Goal: Task Accomplishment & Management: Use online tool/utility

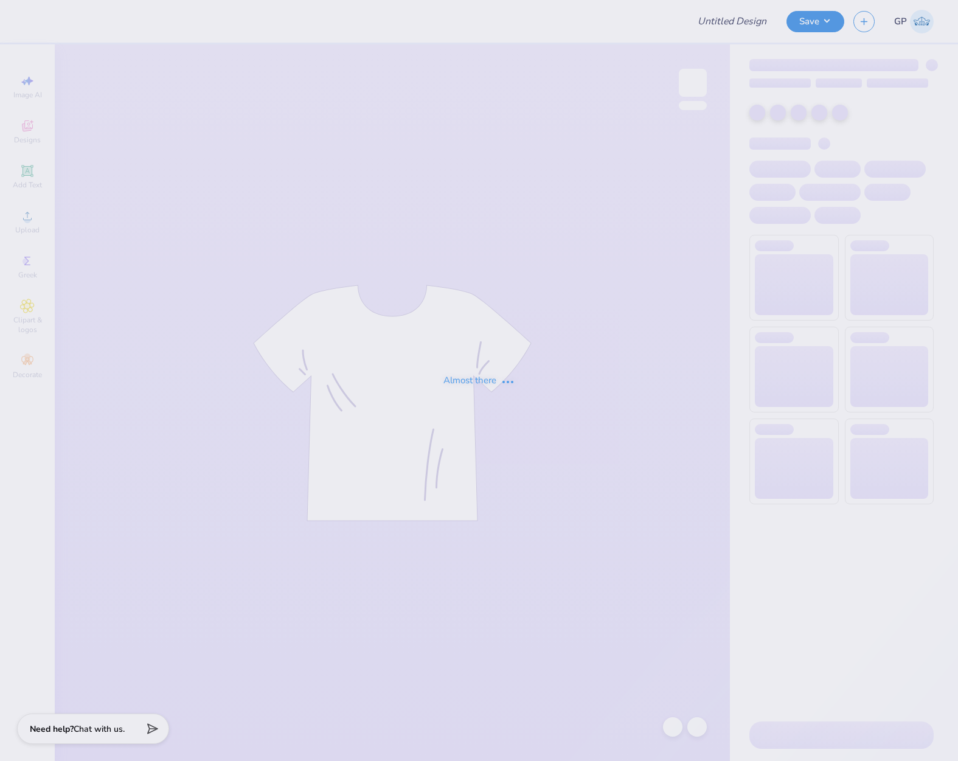
type input "Tristen Gambito : Villanova University"
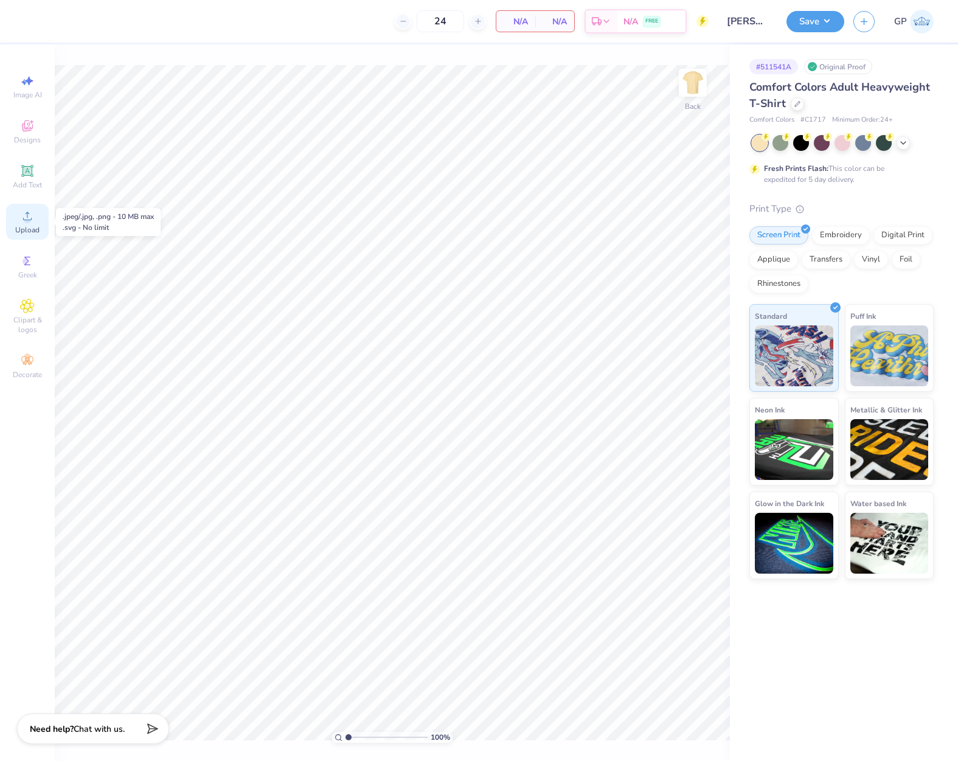
click at [29, 218] on circle at bounding box center [27, 219] width 7 height 7
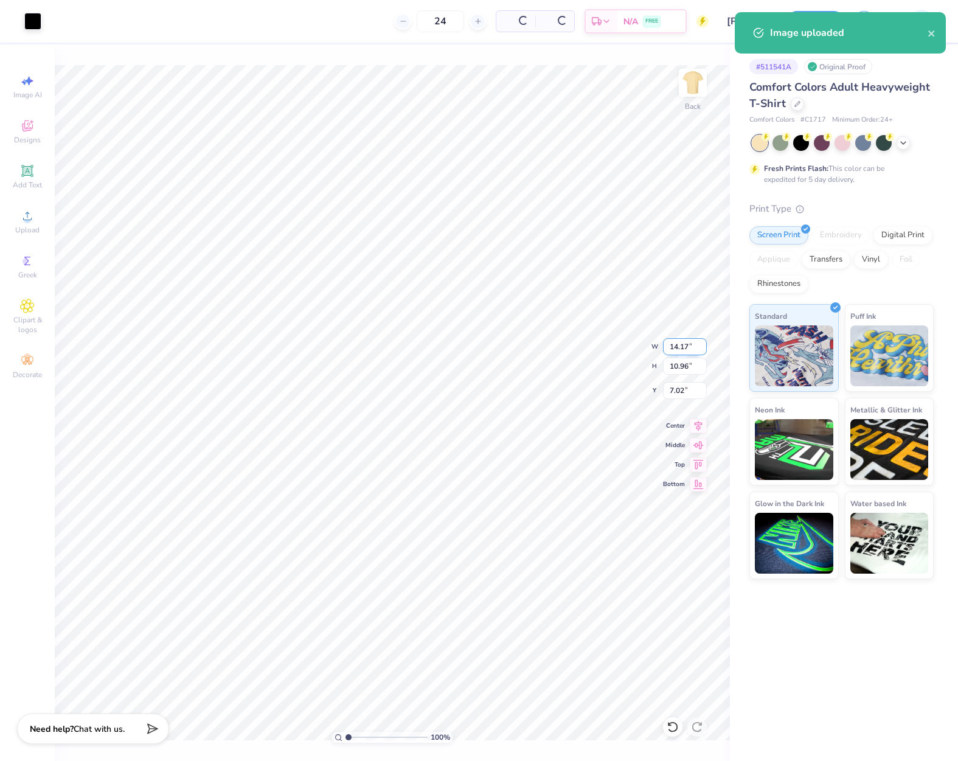
click at [674, 349] on input "14.17" at bounding box center [685, 346] width 44 height 17
type input "12.00"
type input "9.28"
click at [674, 395] on input "7.86" at bounding box center [685, 390] width 44 height 17
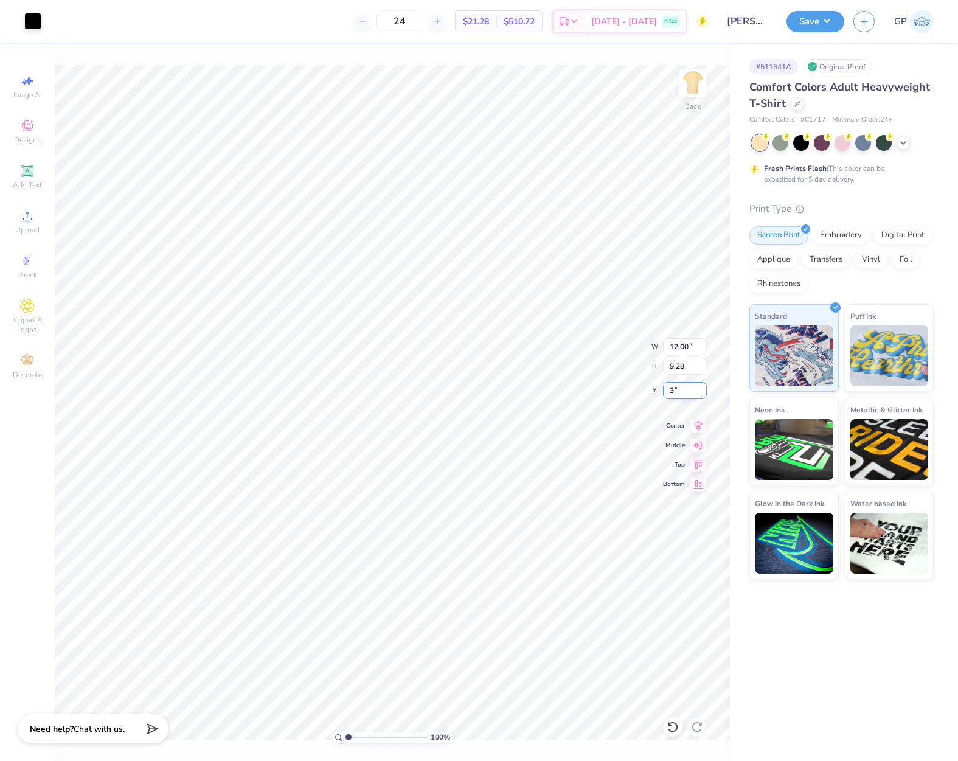
type input "3.00"
click at [800, 24] on button "Save" at bounding box center [815, 19] width 58 height 21
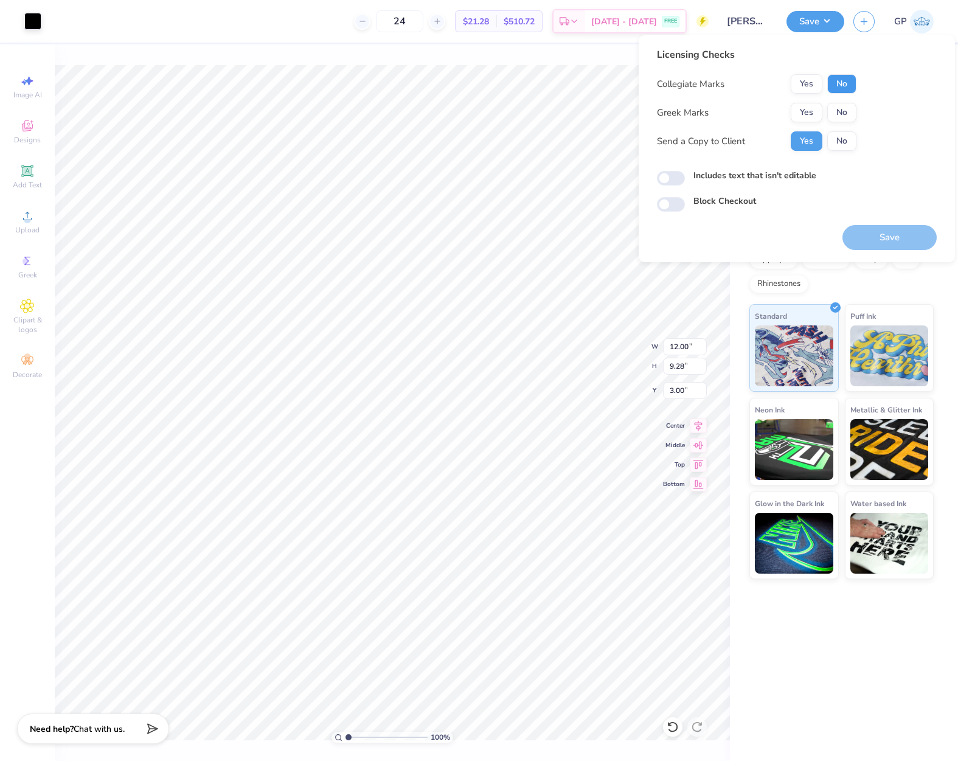
click at [843, 91] on button "No" at bounding box center [841, 83] width 29 height 19
click at [843, 112] on button "No" at bounding box center [841, 112] width 29 height 19
click at [673, 178] on input "Includes text that isn't editable" at bounding box center [671, 178] width 28 height 15
checkbox input "true"
click at [886, 234] on button "Save" at bounding box center [889, 237] width 94 height 25
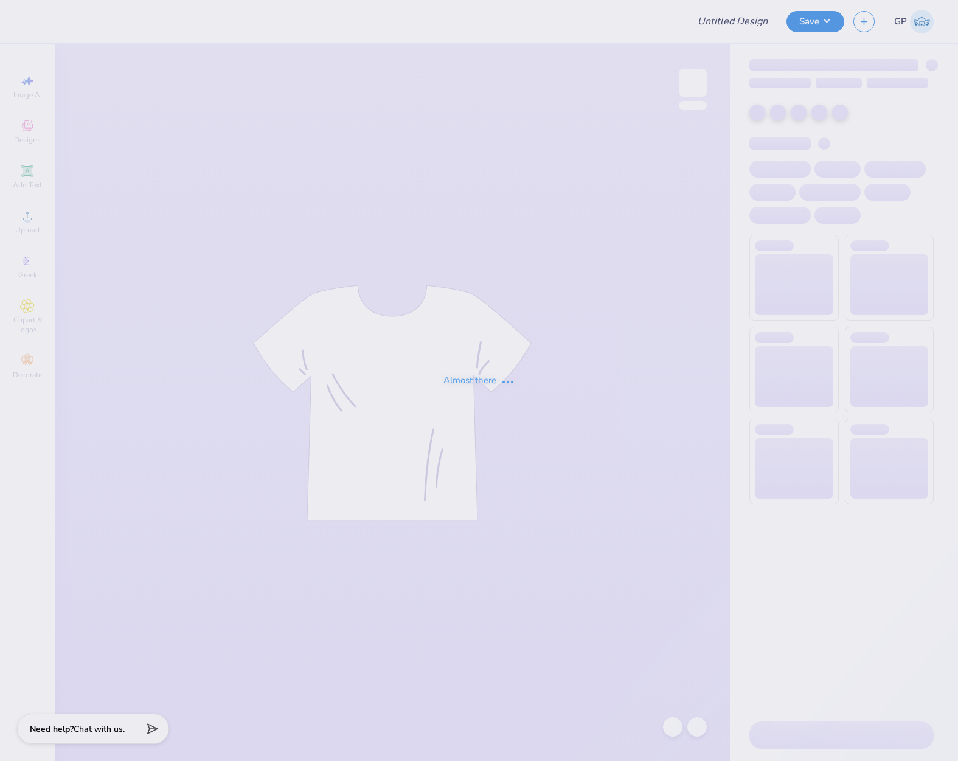
type input "Ski Team General Merch!"
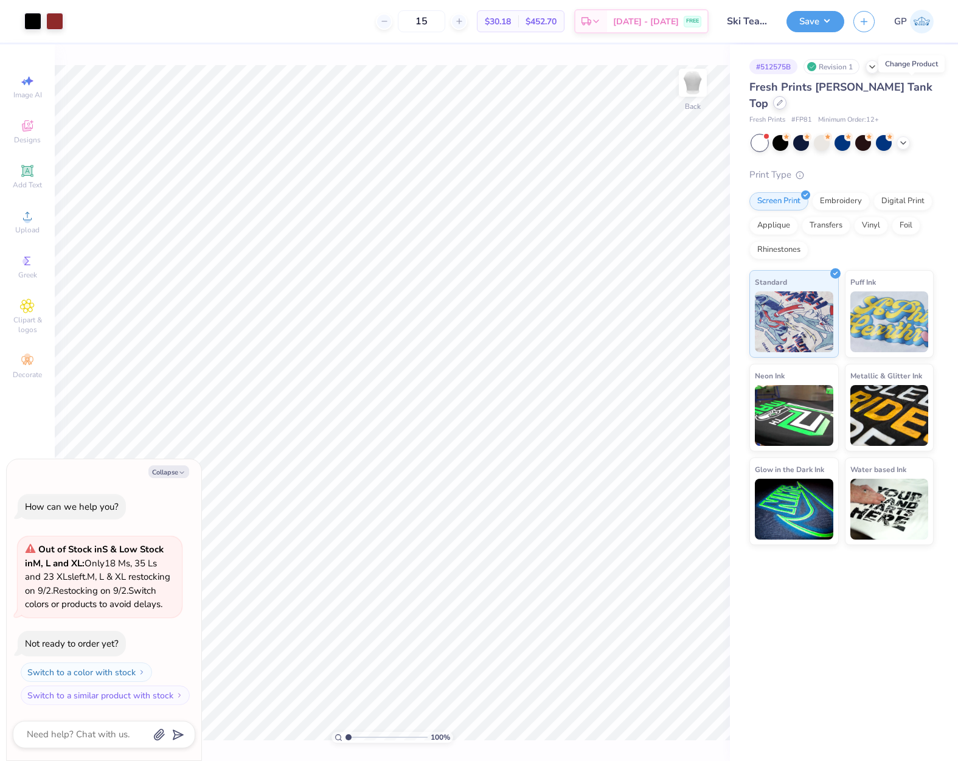
click at [782, 100] on icon at bounding box center [779, 102] width 5 height 5
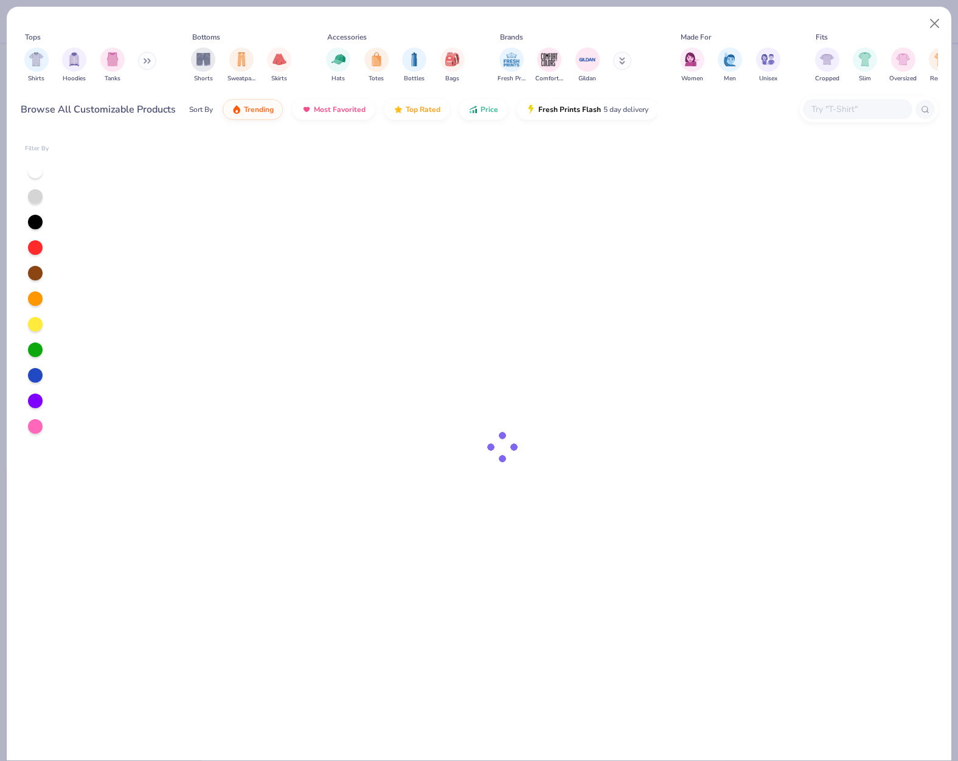
type textarea "x"
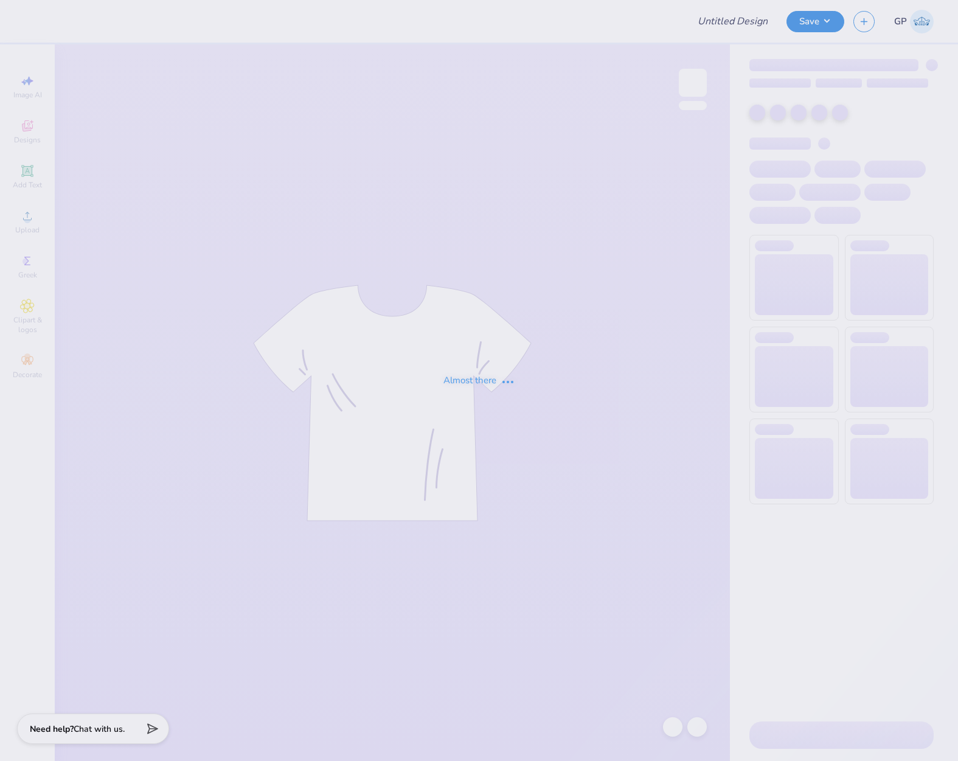
type input "Ski Team General Merch!"
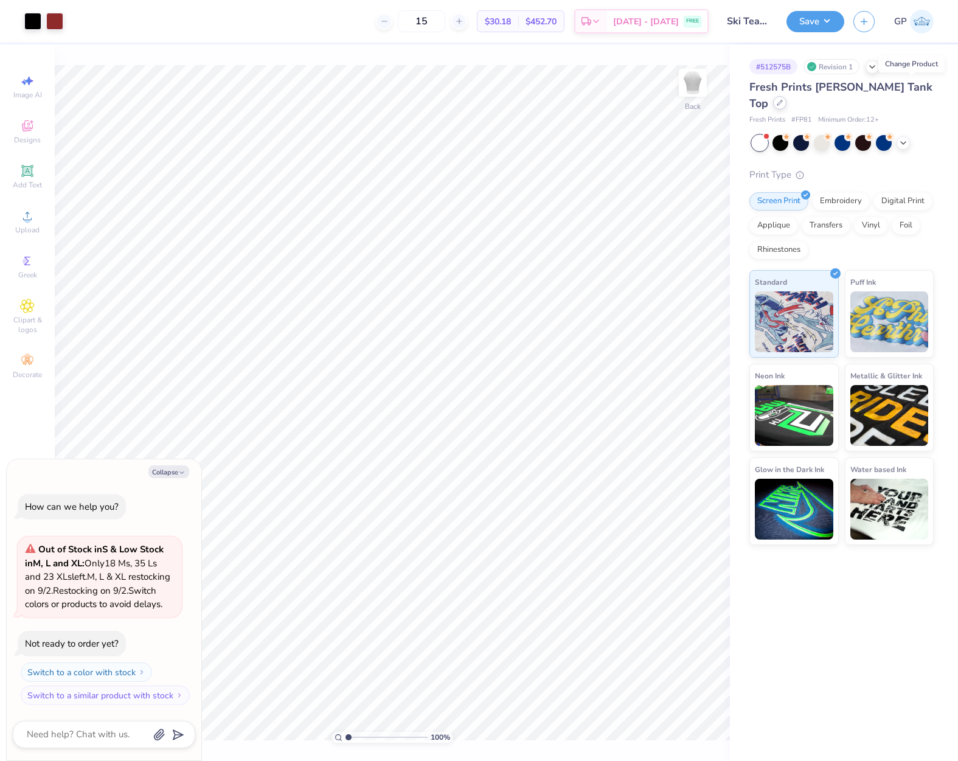
click at [783, 100] on icon at bounding box center [780, 103] width 6 height 6
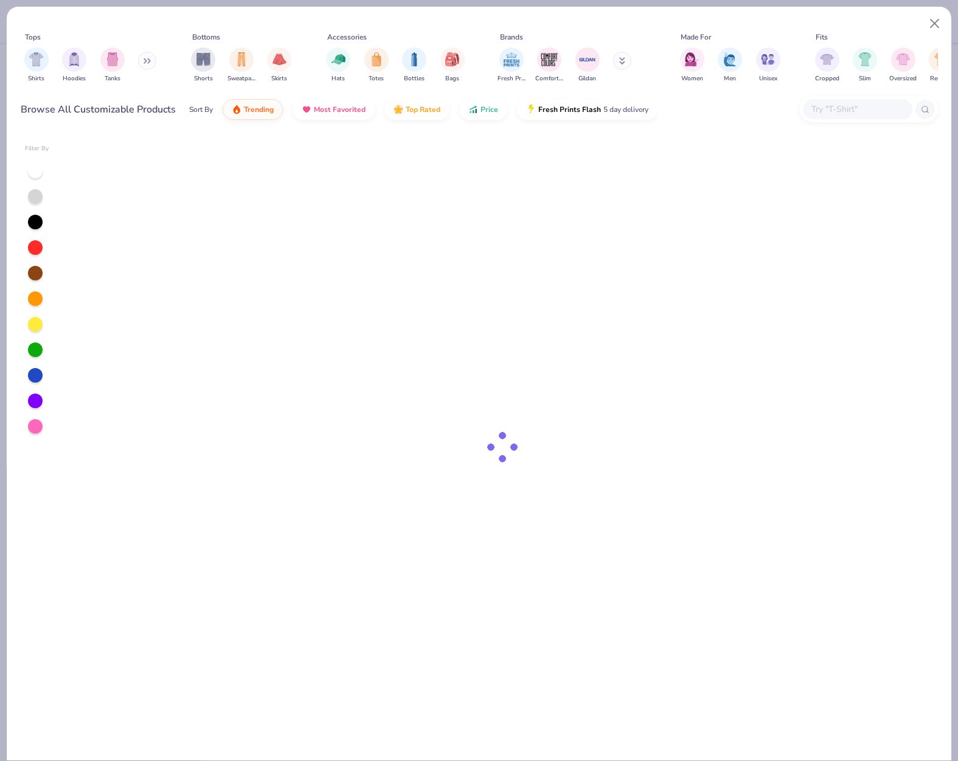
type textarea "x"
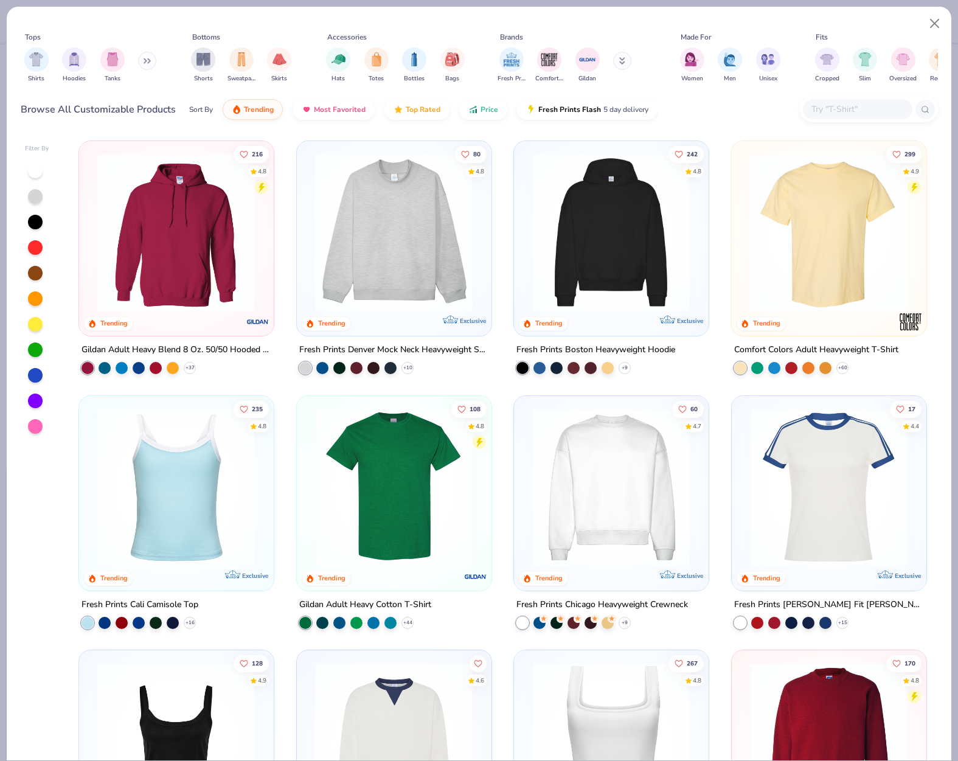
click at [821, 109] on input "text" at bounding box center [857, 109] width 94 height 14
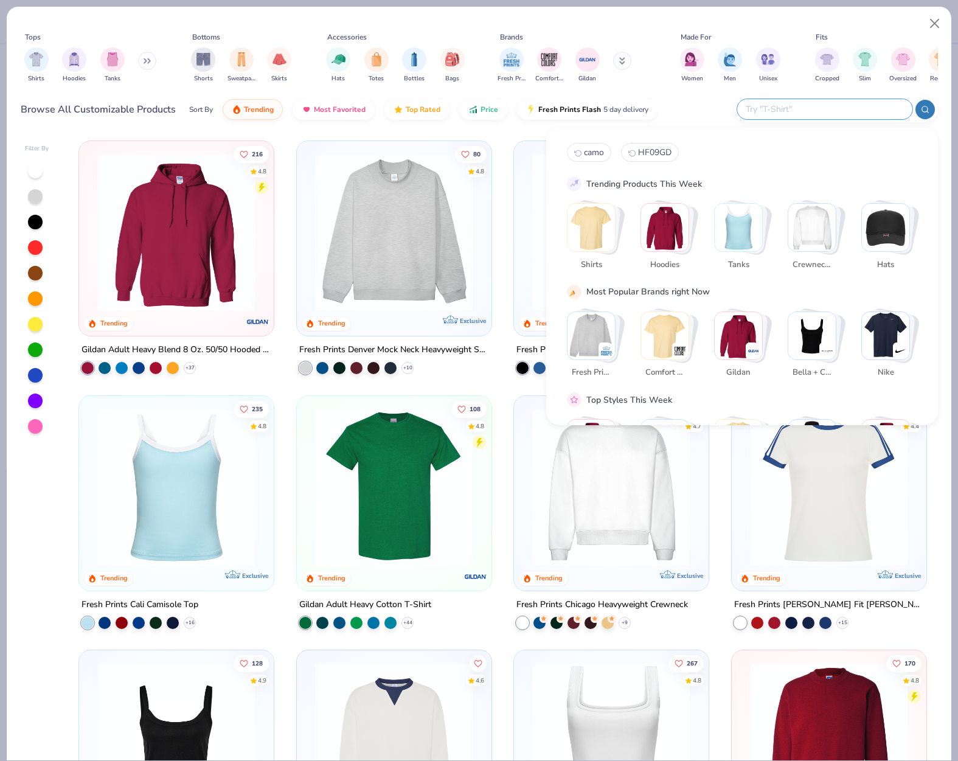
paste input "switch to Bella + Canvas Ladies' Micro Ribbed Racerback Tank"
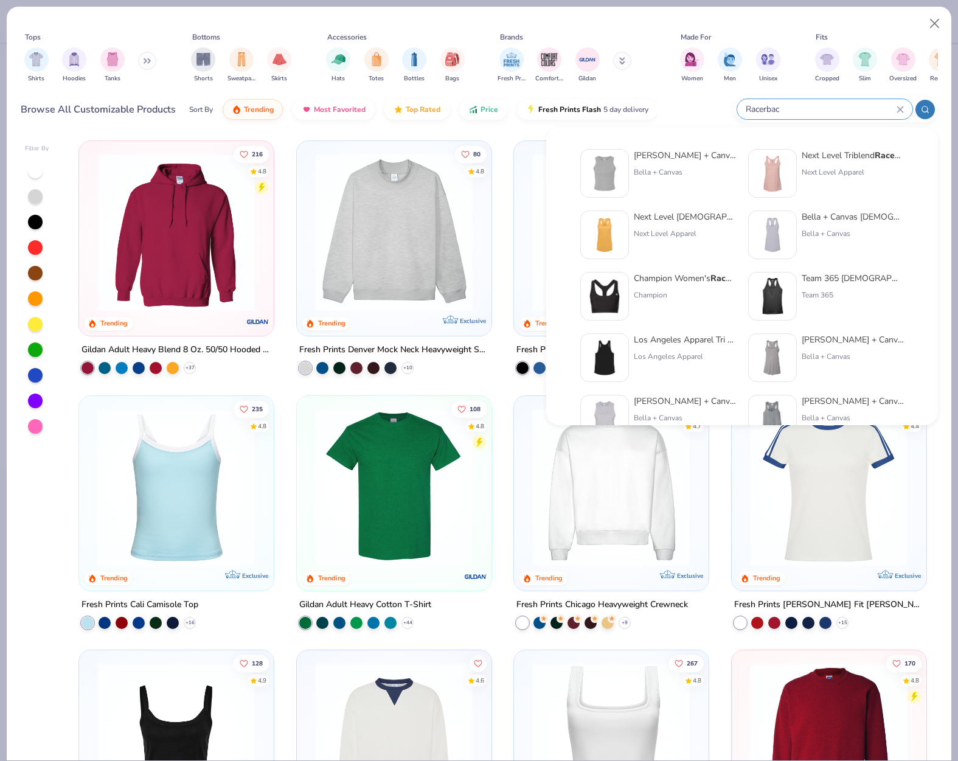
type input "Racerbac"
click at [706, 151] on div "Bella + Canvas Ladies' Micro Ribbed Racerbac k Tank" at bounding box center [685, 155] width 102 height 13
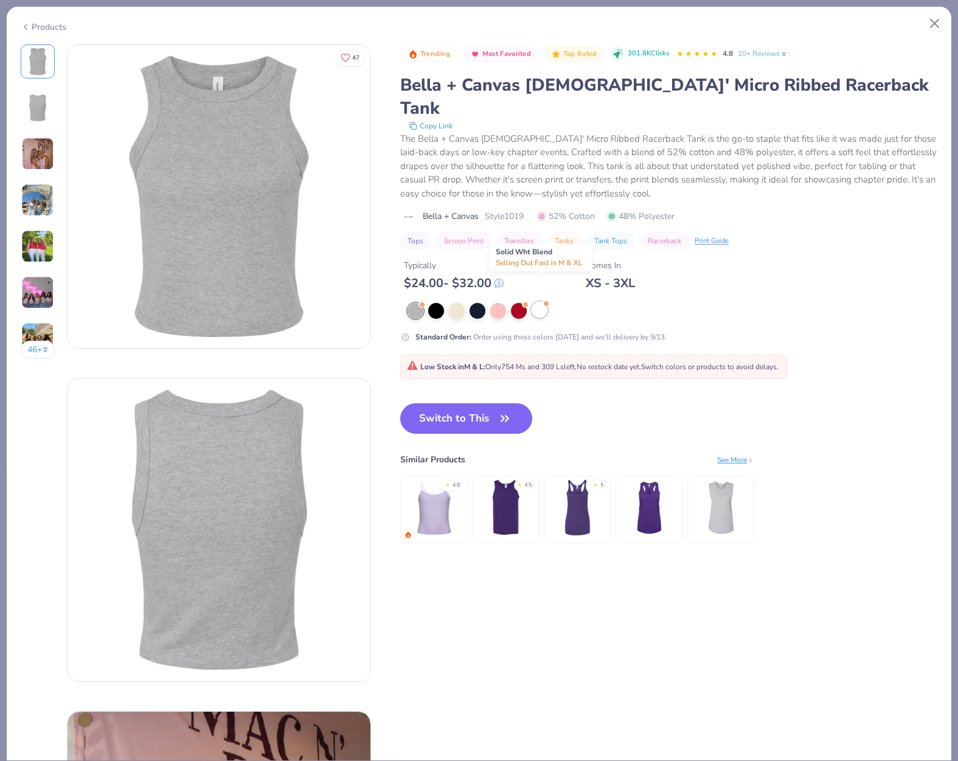
click at [536, 302] on div at bounding box center [539, 310] width 16 height 16
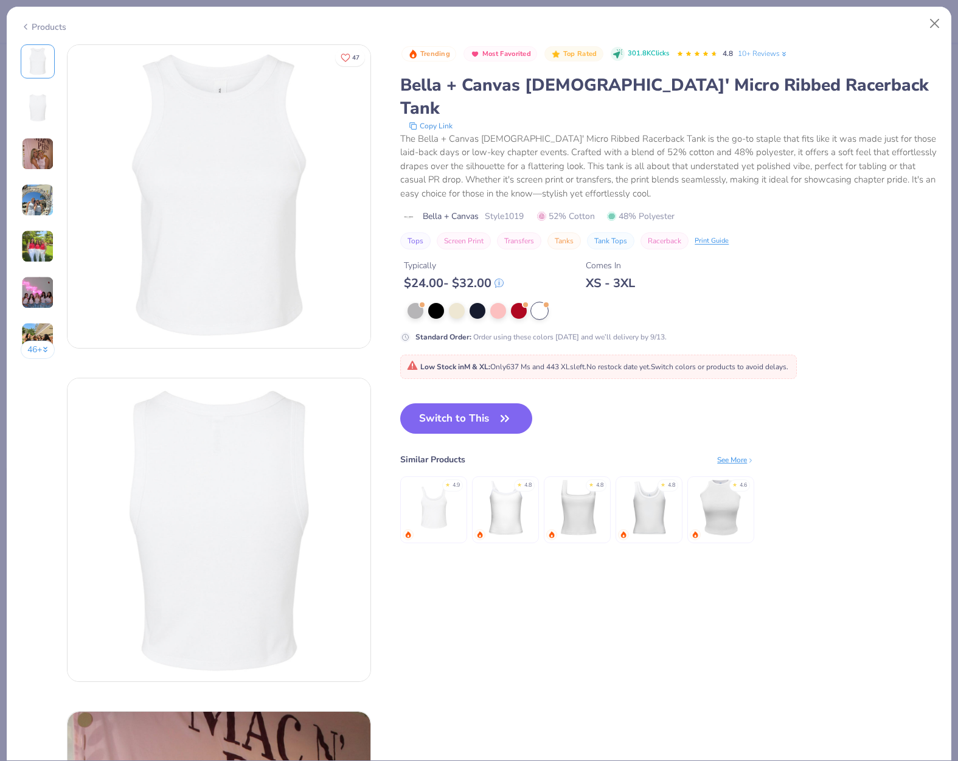
click at [268, 203] on img at bounding box center [218, 196] width 303 height 303
click at [471, 403] on button "Switch to This" at bounding box center [466, 418] width 132 height 30
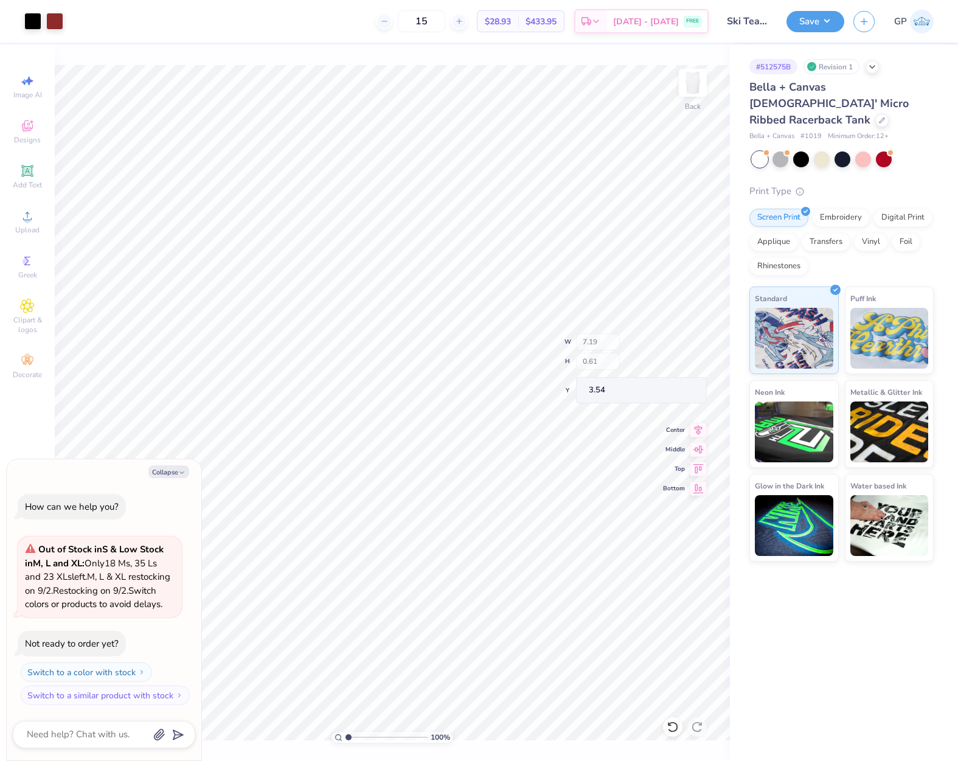
type textarea "x"
type input "1.50"
type input "0.40"
type input "3.74"
click at [30, 218] on circle at bounding box center [27, 219] width 7 height 7
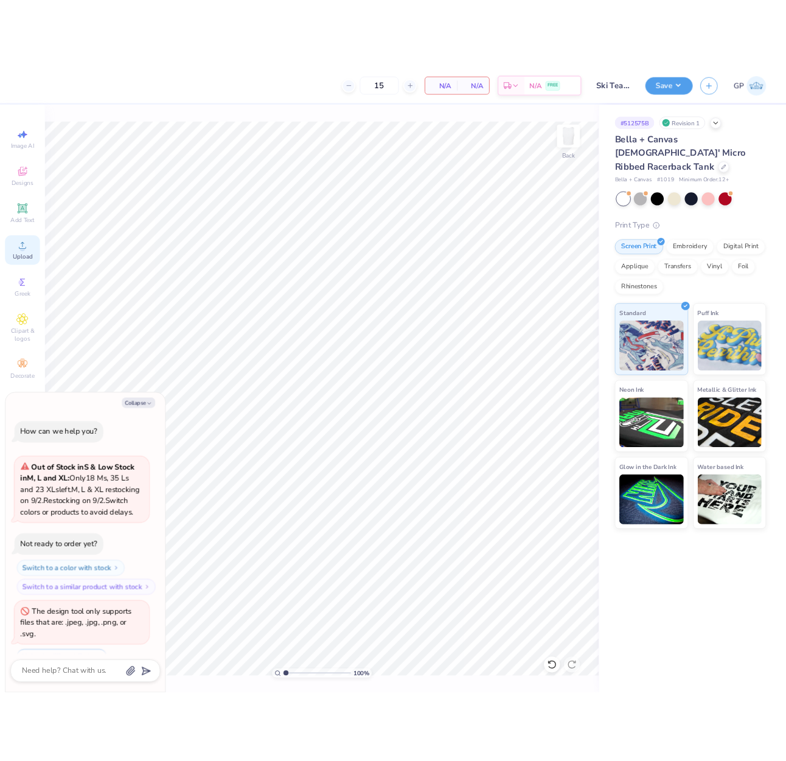
scroll to position [35, 0]
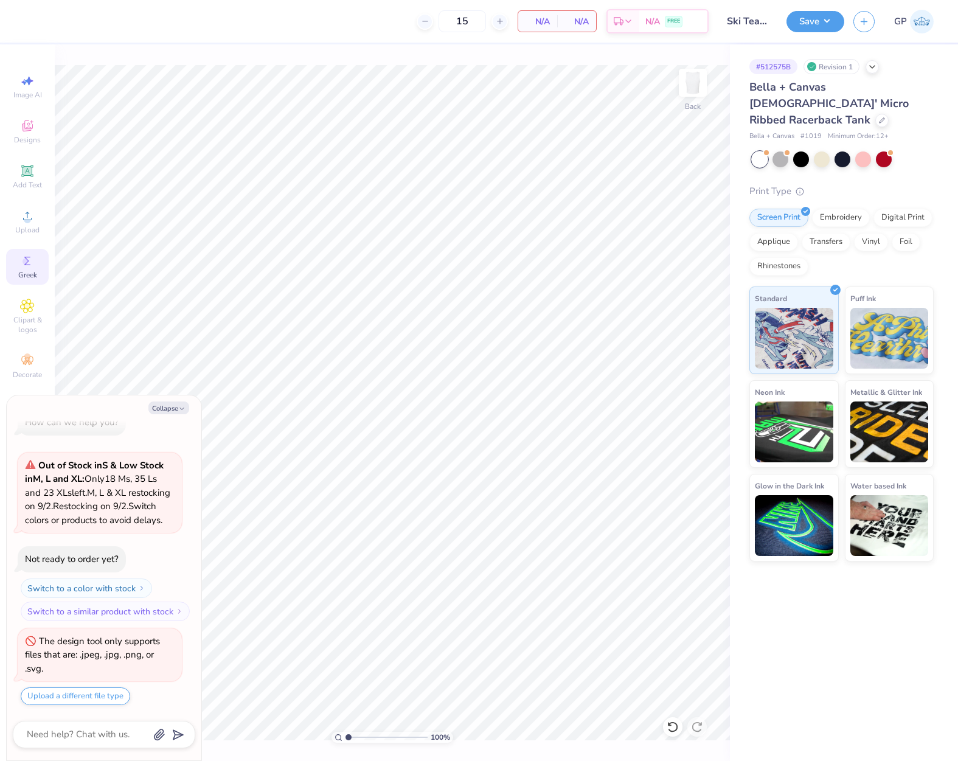
click at [32, 263] on icon at bounding box center [27, 261] width 15 height 15
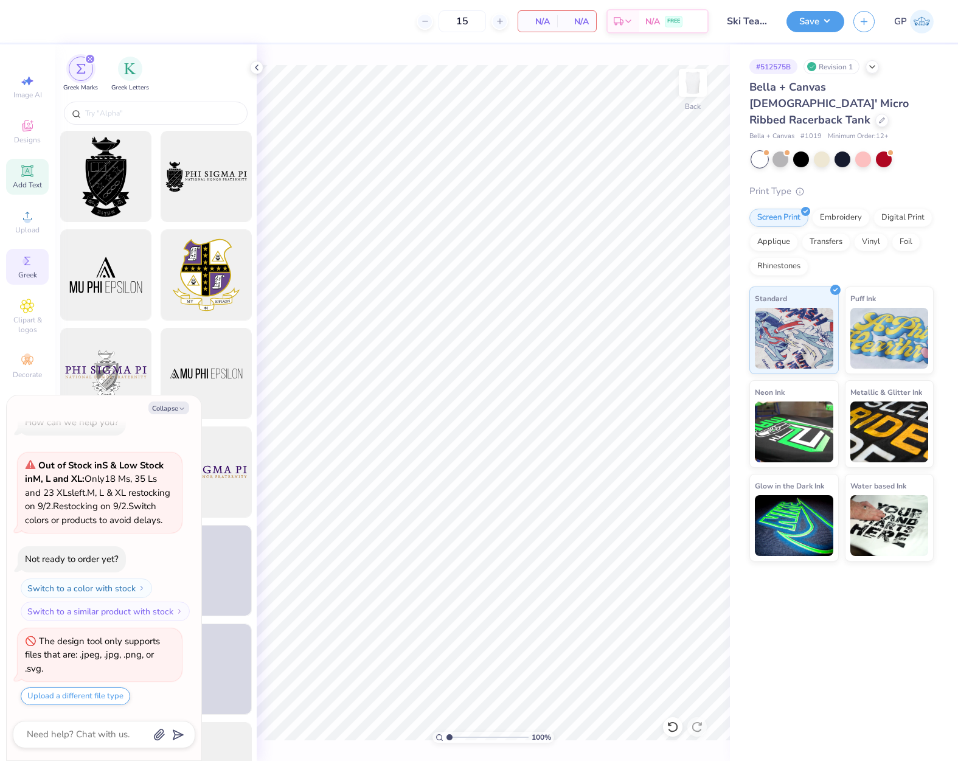
click at [26, 179] on div "Add Text" at bounding box center [27, 177] width 43 height 36
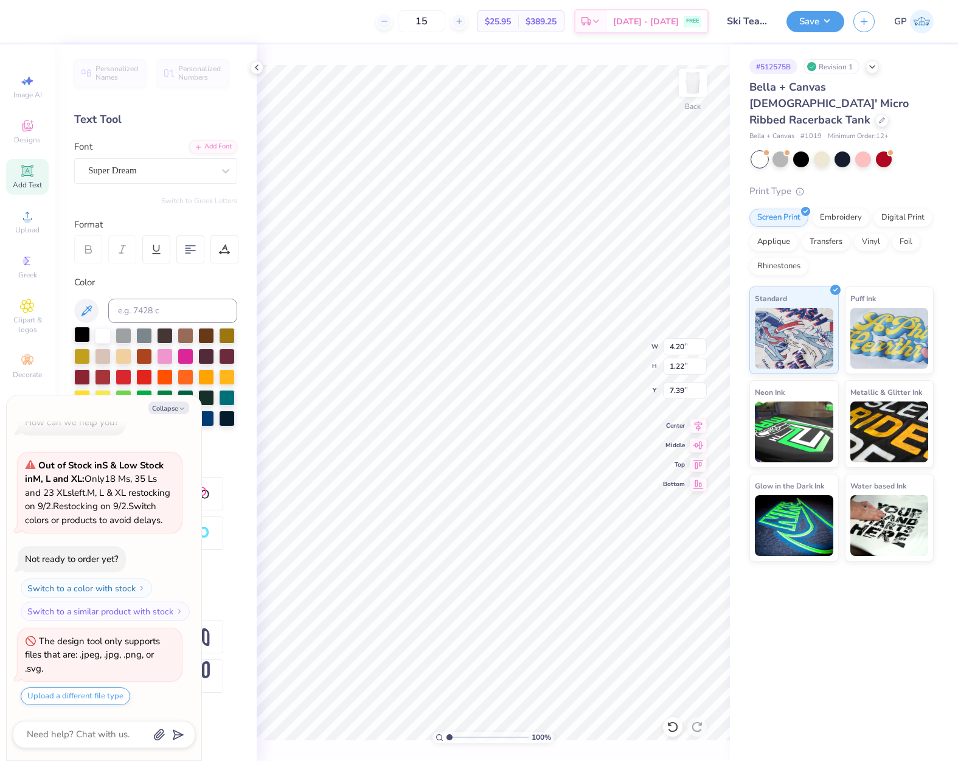
click at [81, 337] on div at bounding box center [82, 335] width 16 height 16
click at [173, 406] on button "Collapse" at bounding box center [168, 407] width 41 height 13
type textarea "x"
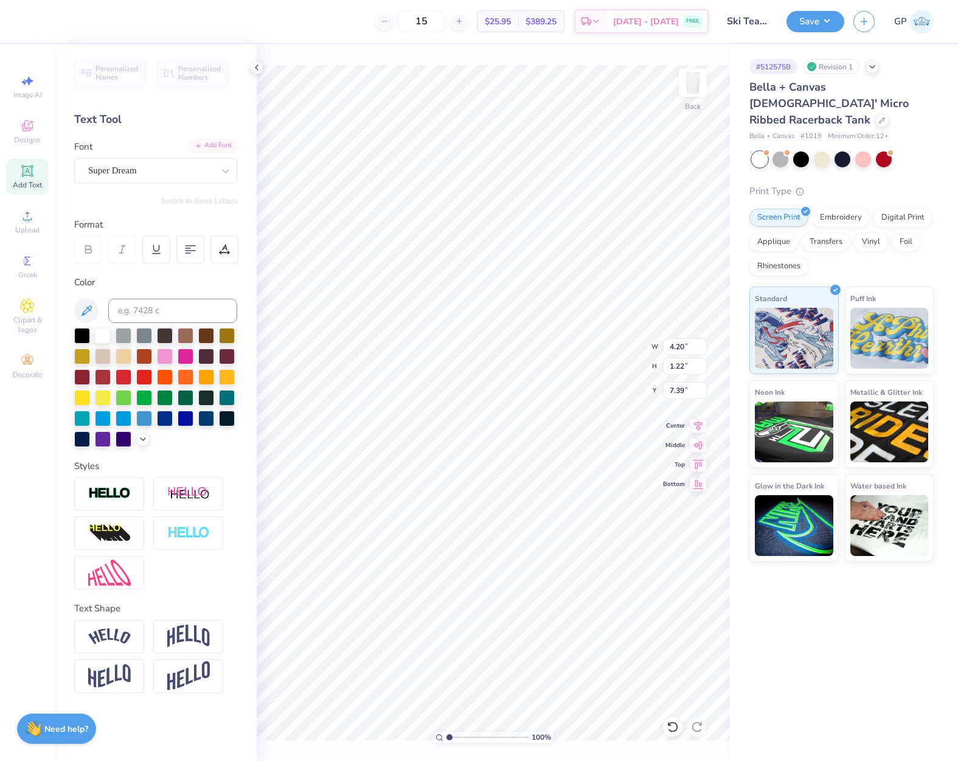
click at [207, 151] on div "Add Font" at bounding box center [213, 146] width 48 height 14
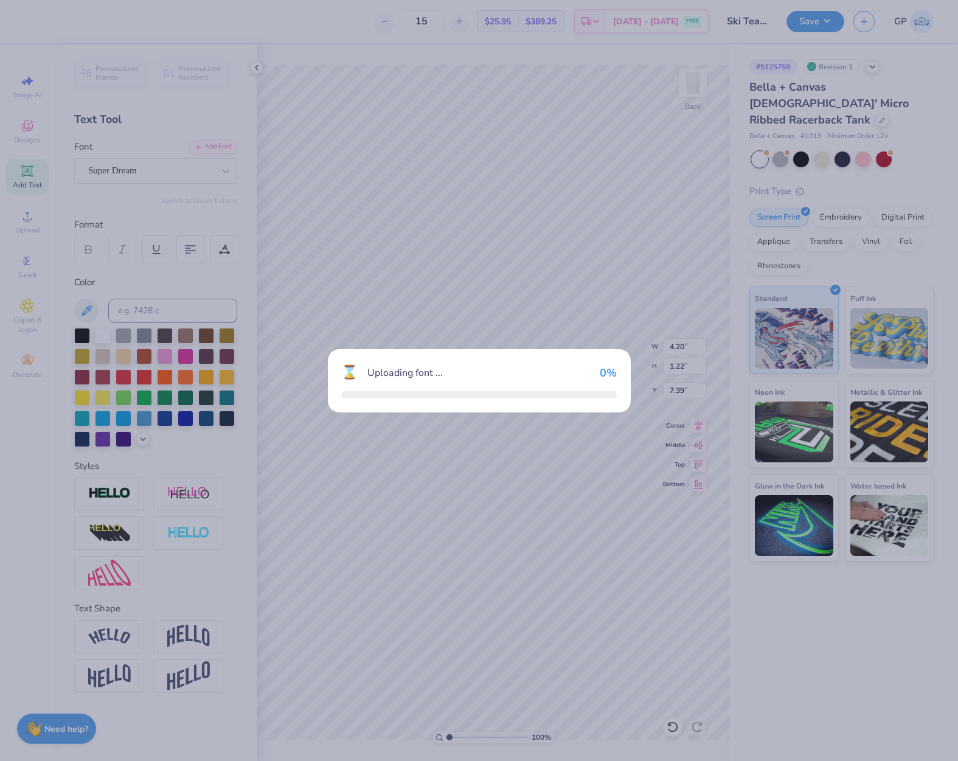
type input "4.50"
type input "1.16"
type input "7.42"
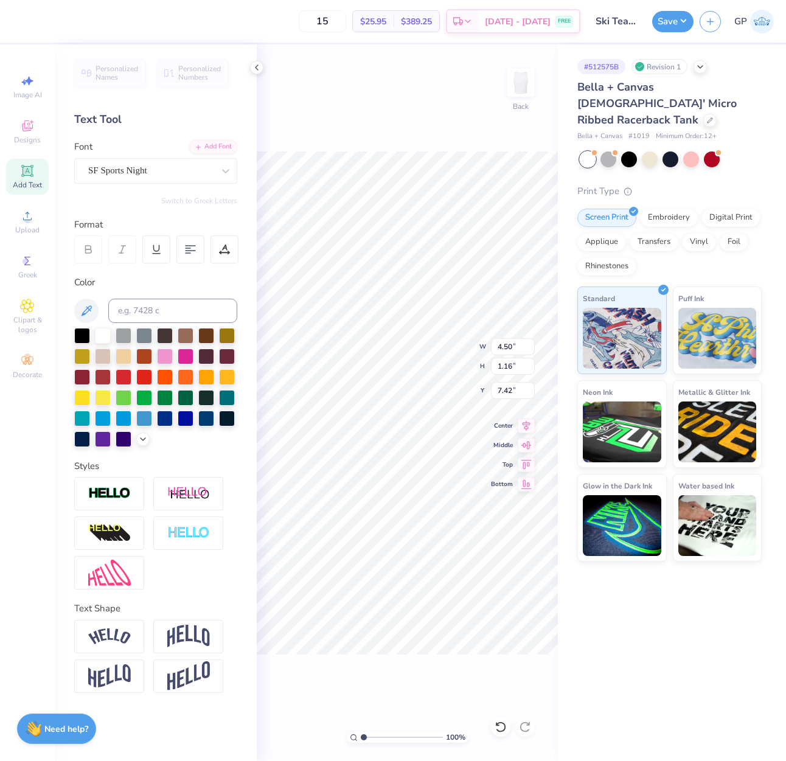
scroll to position [10, 4]
paste textarea "k"
type textarea "CLUBWATERSkI"
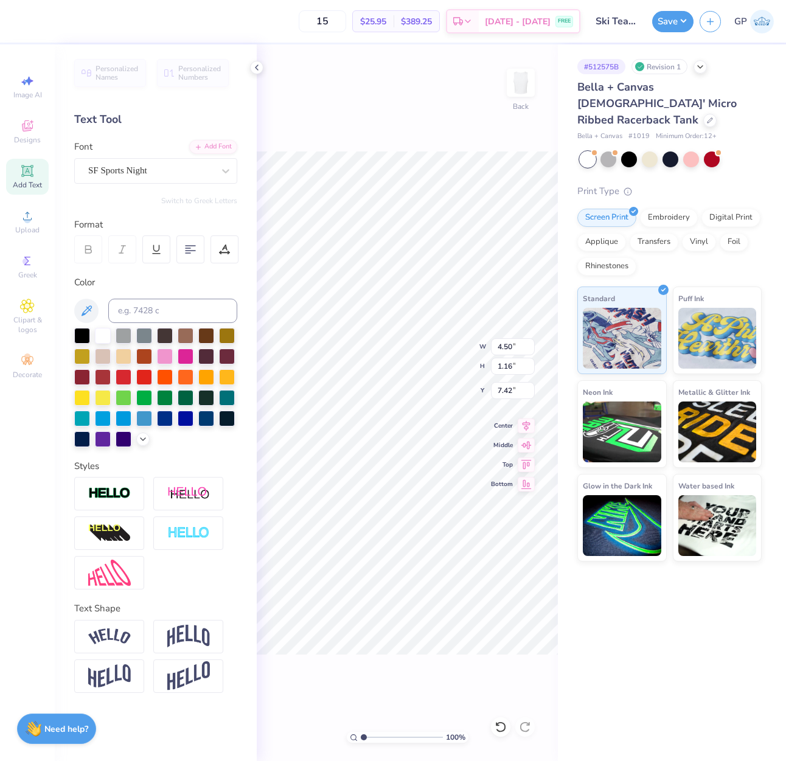
type input "8.97"
type input "0.77"
type input "7.62"
click at [504, 347] on input "8.97" at bounding box center [513, 346] width 44 height 17
type input "7.00"
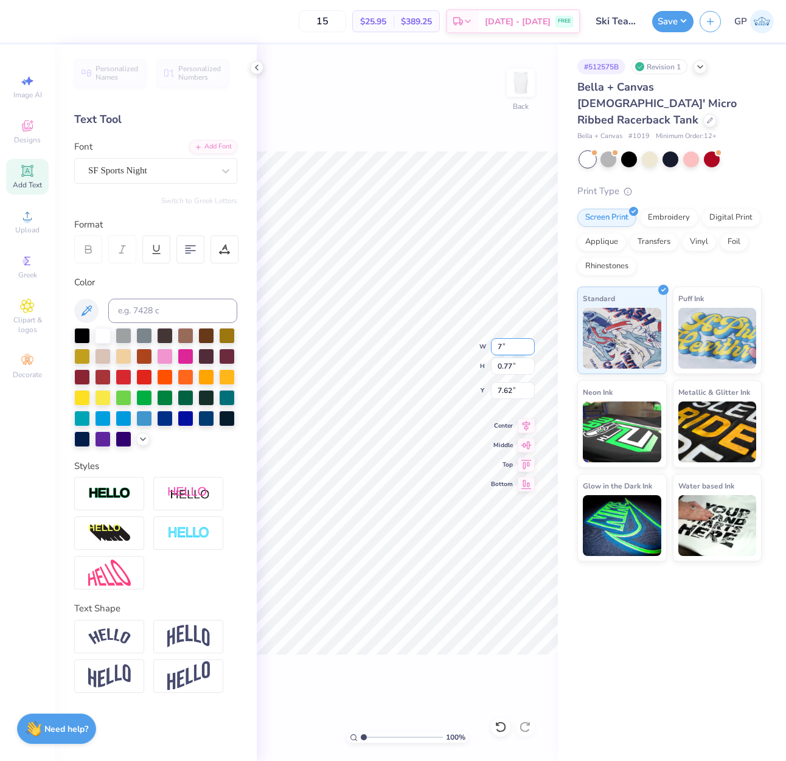
type input "0.60"
type input "5.63"
type textarea "WATERSkI"
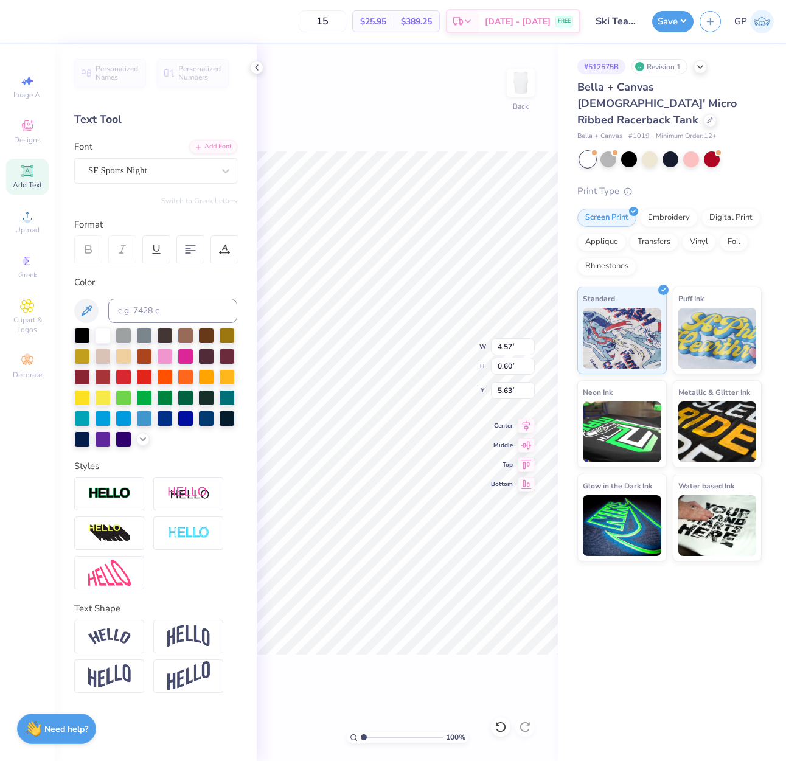
type textarea "CLUB"
type input "2.38"
click at [86, 375] on div at bounding box center [82, 376] width 16 height 16
click at [85, 373] on div at bounding box center [82, 376] width 16 height 16
type input "2.38"
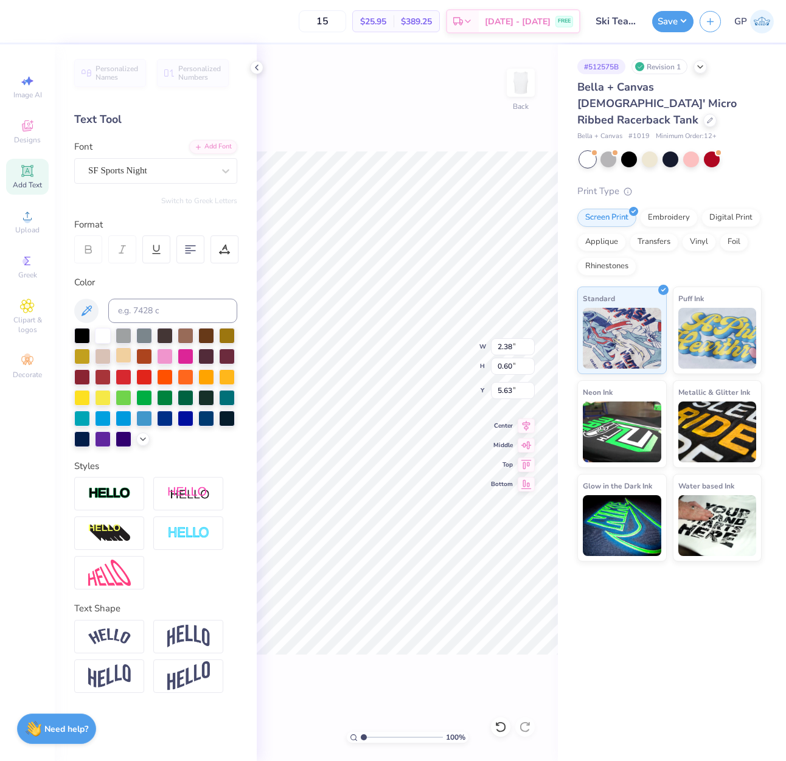
drag, startPoint x: 89, startPoint y: 334, endPoint x: 130, endPoint y: 351, distance: 44.5
click at [89, 334] on div at bounding box center [82, 336] width 16 height 16
click at [508, 344] on input "7.15" at bounding box center [513, 346] width 44 height 17
type input "4.00"
type input "0.34"
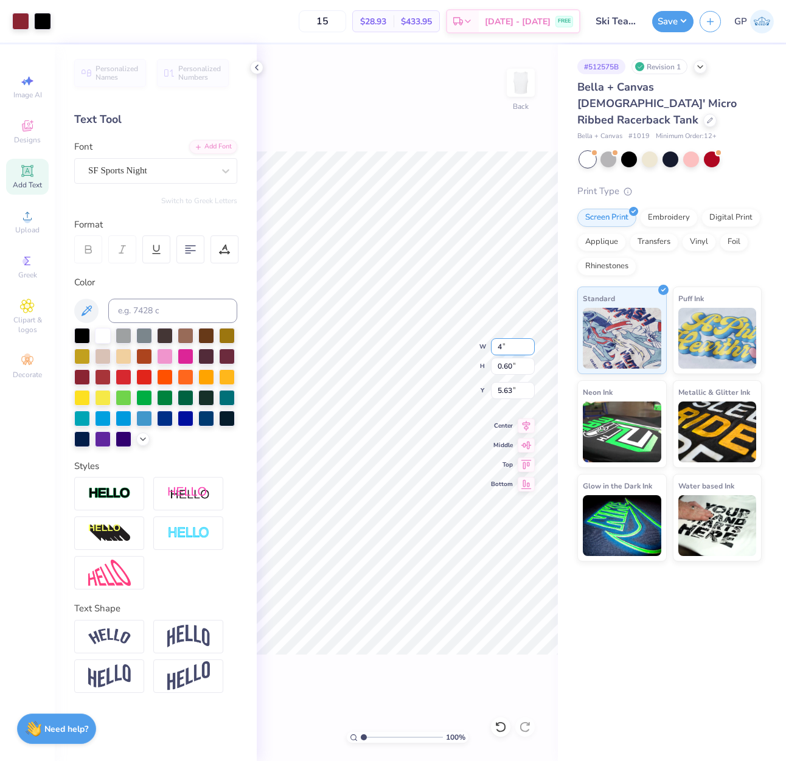
type input "5.76"
type input "2.56"
type input "5.76"
type input "1.33"
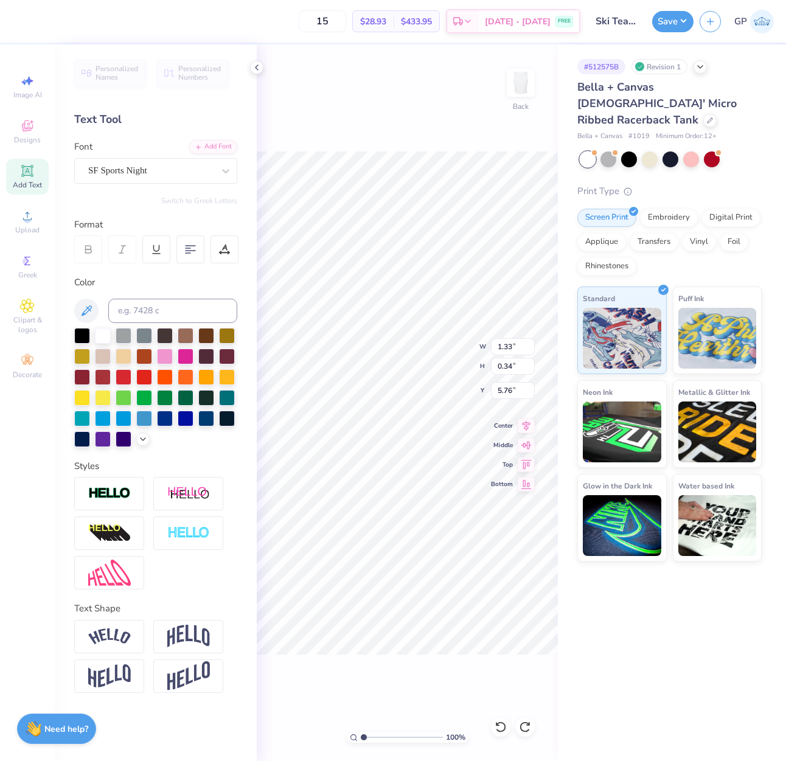
type textarea "USC"
drag, startPoint x: 369, startPoint y: 736, endPoint x: 379, endPoint y: 683, distance: 53.9
click at [373, 733] on input "range" at bounding box center [402, 737] width 82 height 11
type input "2.15"
type input "3.86"
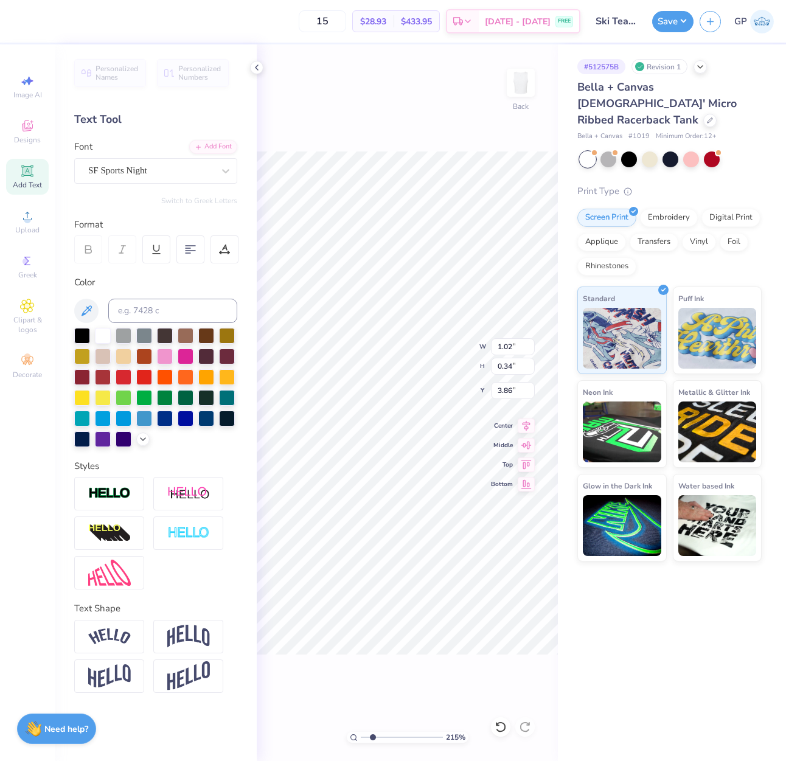
type input "3.41"
type input "1.12"
click at [86, 374] on div at bounding box center [82, 376] width 16 height 16
click at [28, 225] on span "Upload" at bounding box center [27, 230] width 24 height 10
click at [32, 217] on icon at bounding box center [27, 216] width 15 height 15
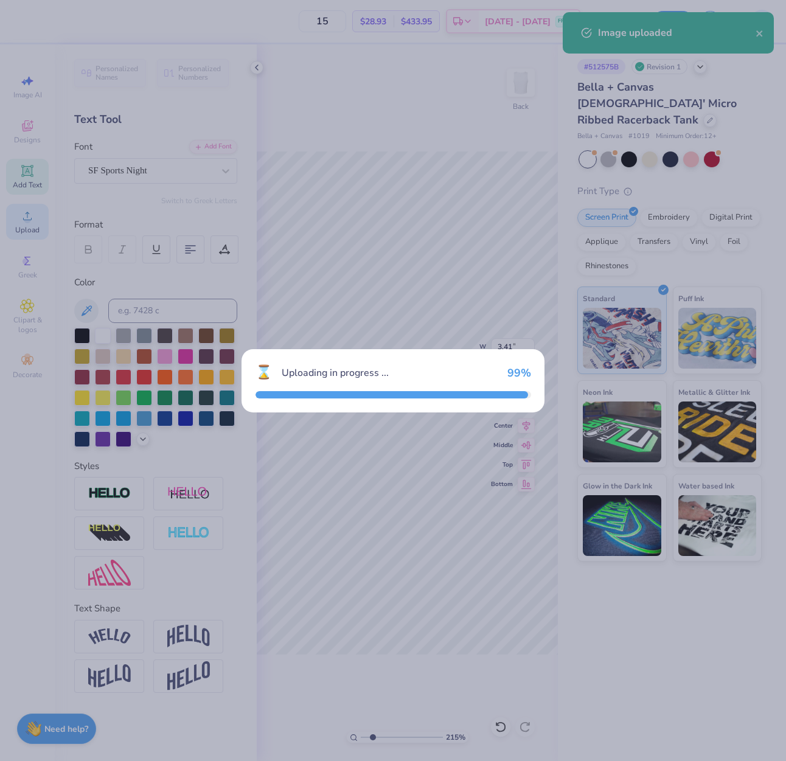
type input "8.97"
type input "4.88"
type input "5.56"
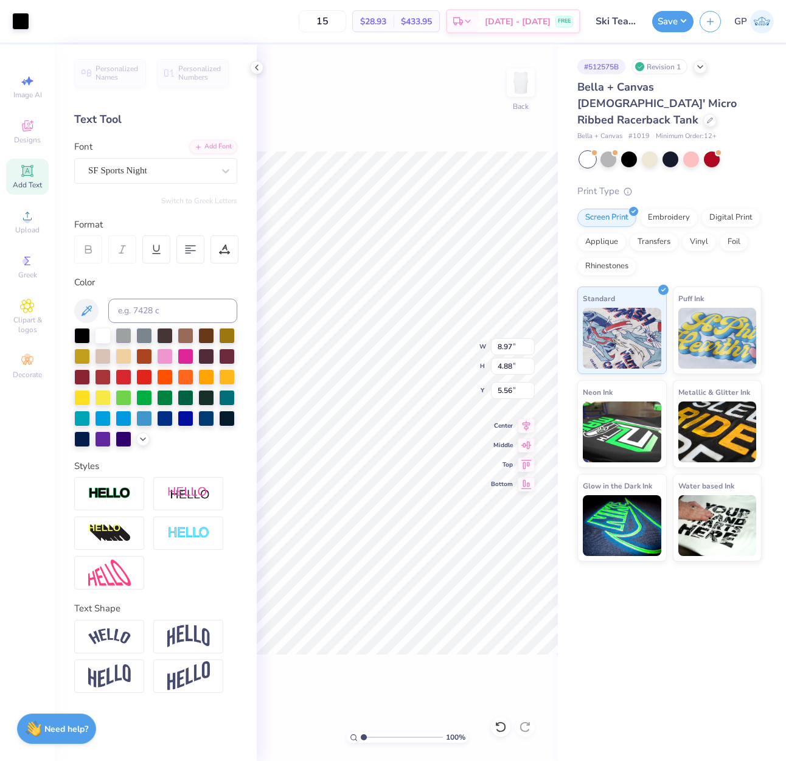
drag, startPoint x: 373, startPoint y: 736, endPoint x: 360, endPoint y: 735, distance: 13.4
type input "1"
click at [361, 735] on input "range" at bounding box center [402, 737] width 82 height 11
type input "1.38"
type input "0.75"
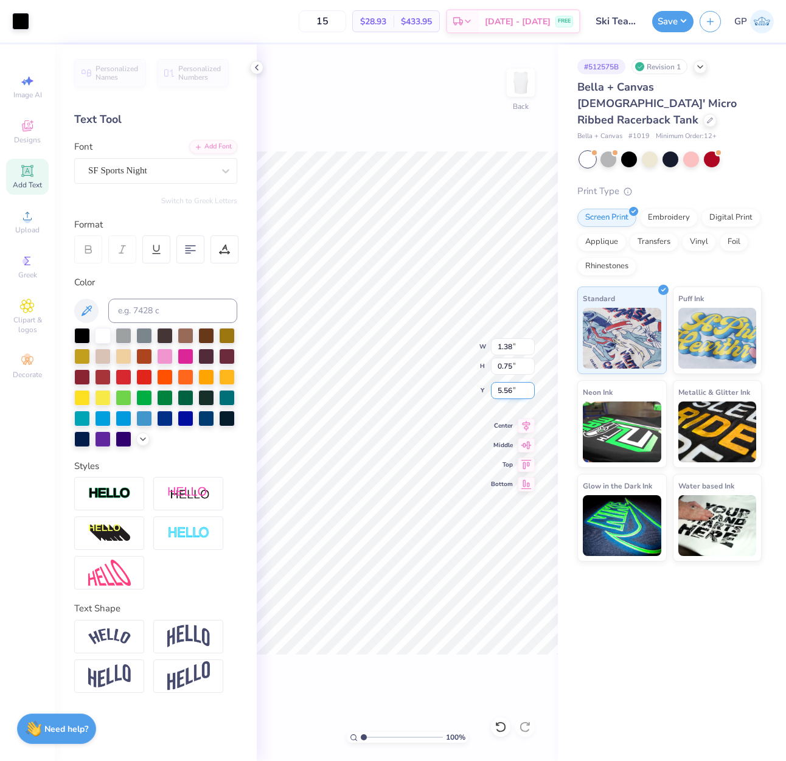
type input "4.60"
drag, startPoint x: 365, startPoint y: 735, endPoint x: 375, endPoint y: 676, distance: 59.8
click at [365, 732] on input "range" at bounding box center [402, 737] width 82 height 11
type input "1.19"
click at [509, 339] on input "4.00" at bounding box center [513, 346] width 44 height 17
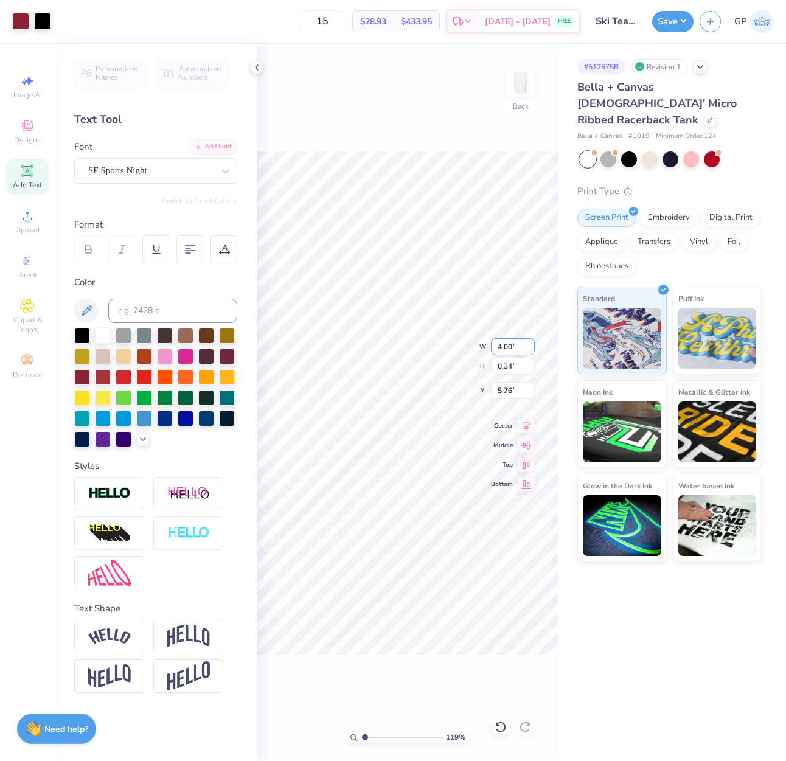
click at [509, 339] on input "4.00" at bounding box center [513, 346] width 44 height 17
type input "7.00"
type input "0.59"
type input "6.31"
type input "1.38"
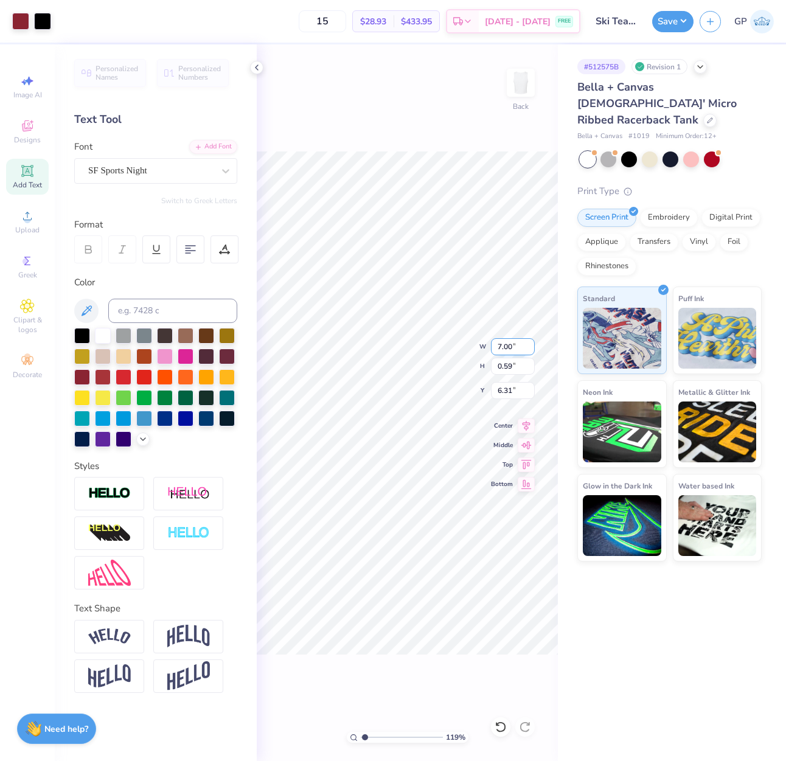
type input "0.75"
type input "5.18"
type input "4.07"
click at [510, 345] on input "3.41" at bounding box center [513, 346] width 44 height 17
type input "5.00"
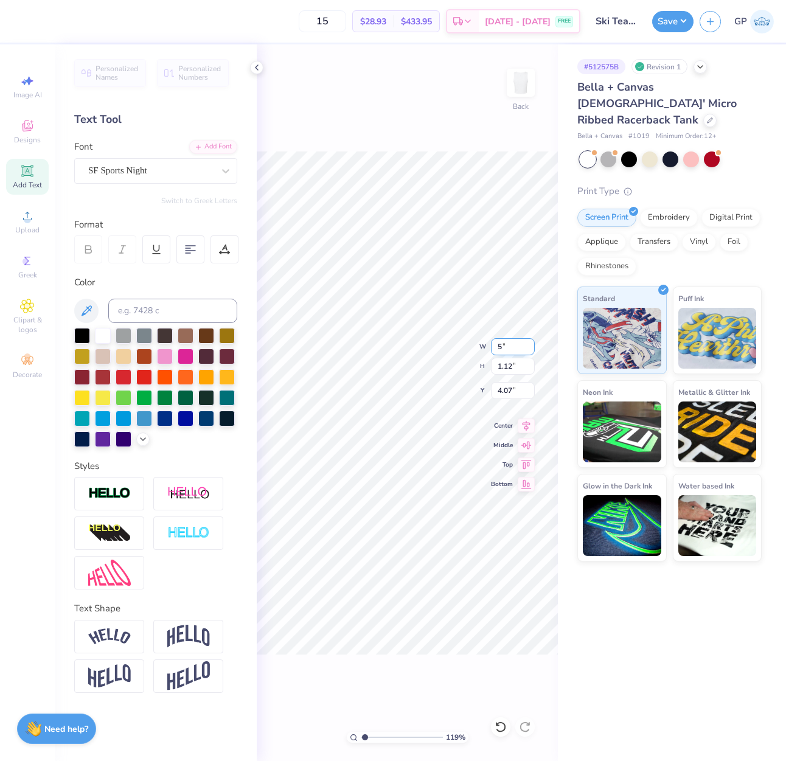
type input "1.64"
type input "3.81"
type input "1.38"
type input "0.75"
type input "2.82"
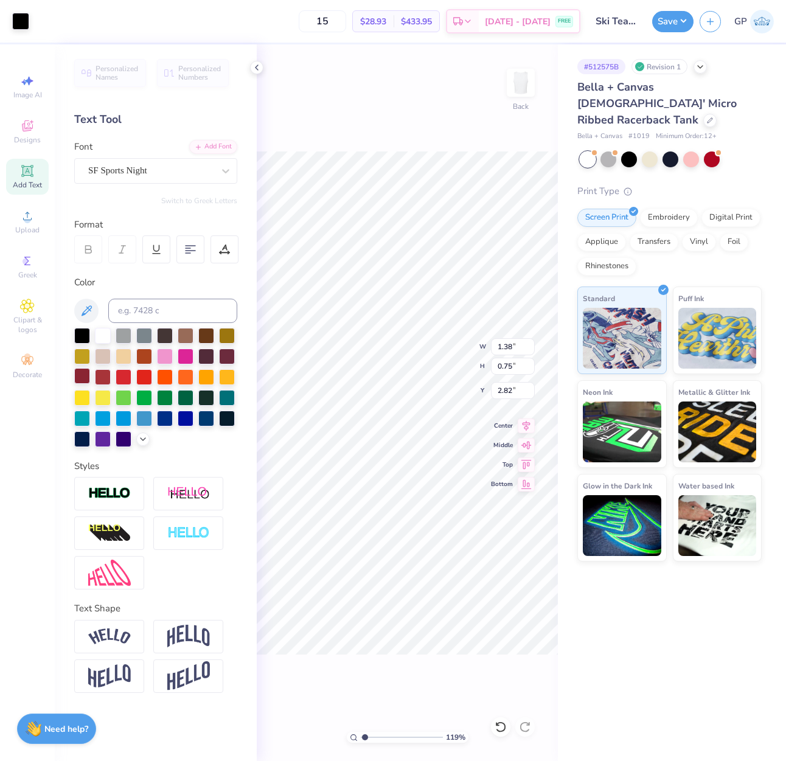
click at [77, 375] on div at bounding box center [82, 376] width 16 height 16
click at [85, 378] on div at bounding box center [82, 376] width 16 height 16
click at [19, 18] on div at bounding box center [20, 20] width 17 height 17
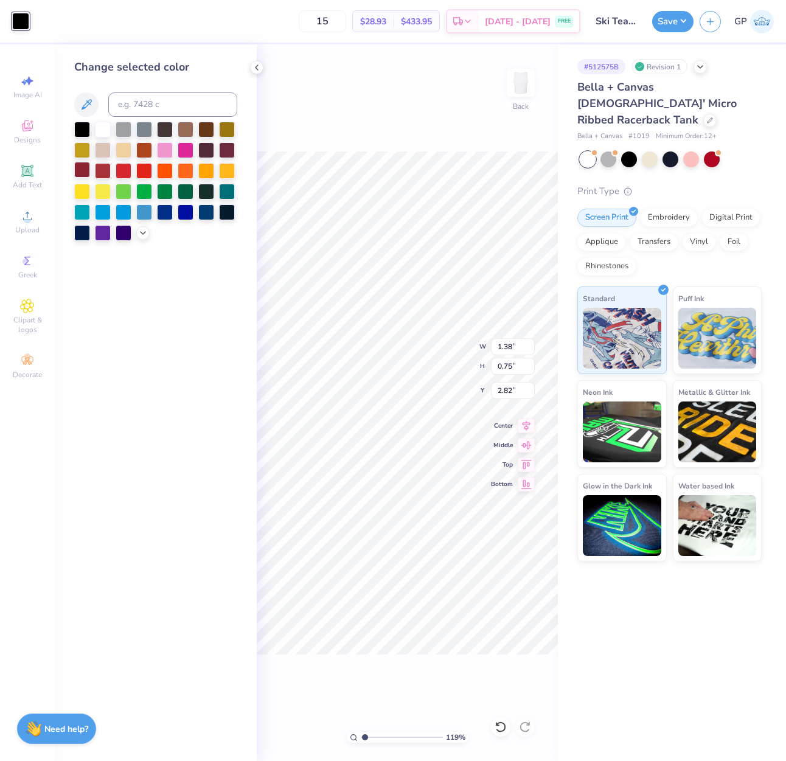
click at [78, 171] on div at bounding box center [82, 170] width 16 height 16
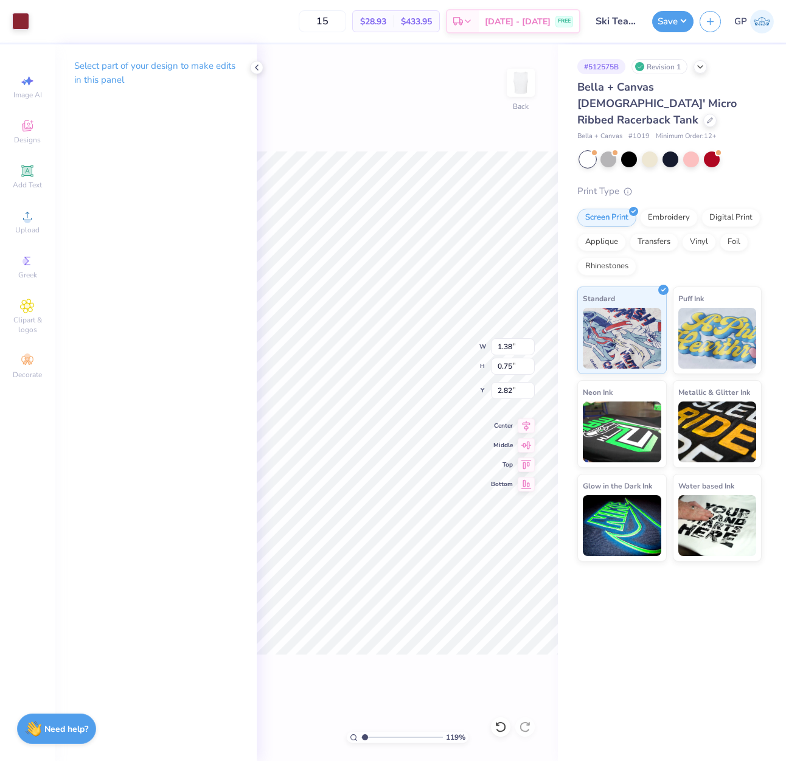
type input "2.66"
type input "0.58"
type input "0.31"
type input "5.13"
type input "4.43"
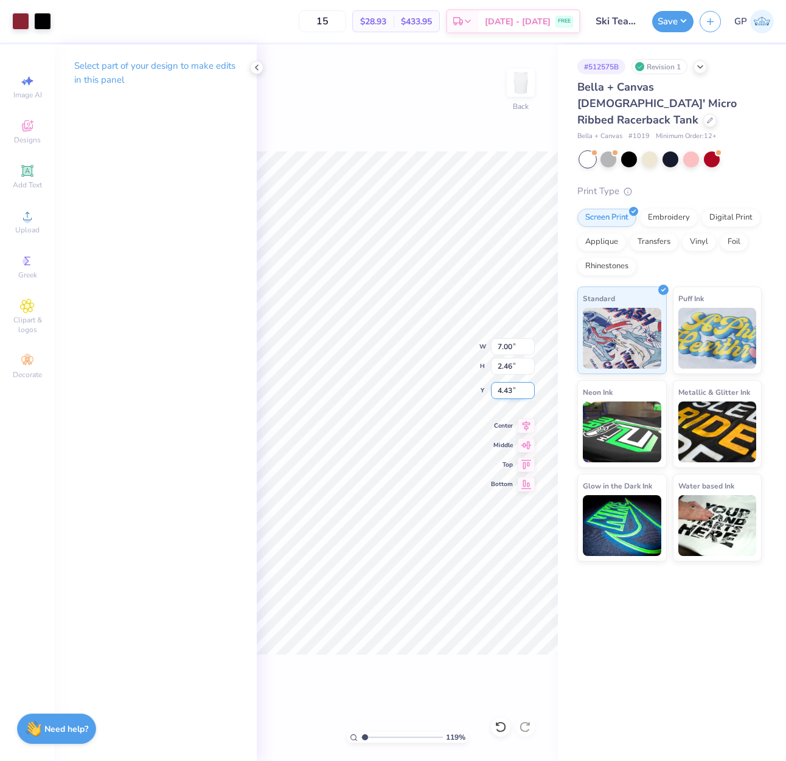
click at [510, 389] on input "4.43" at bounding box center [513, 390] width 44 height 17
type input "2.50"
drag, startPoint x: 364, startPoint y: 736, endPoint x: 348, endPoint y: 738, distance: 16.0
type input "1"
click at [361, 738] on input "range" at bounding box center [402, 737] width 82 height 11
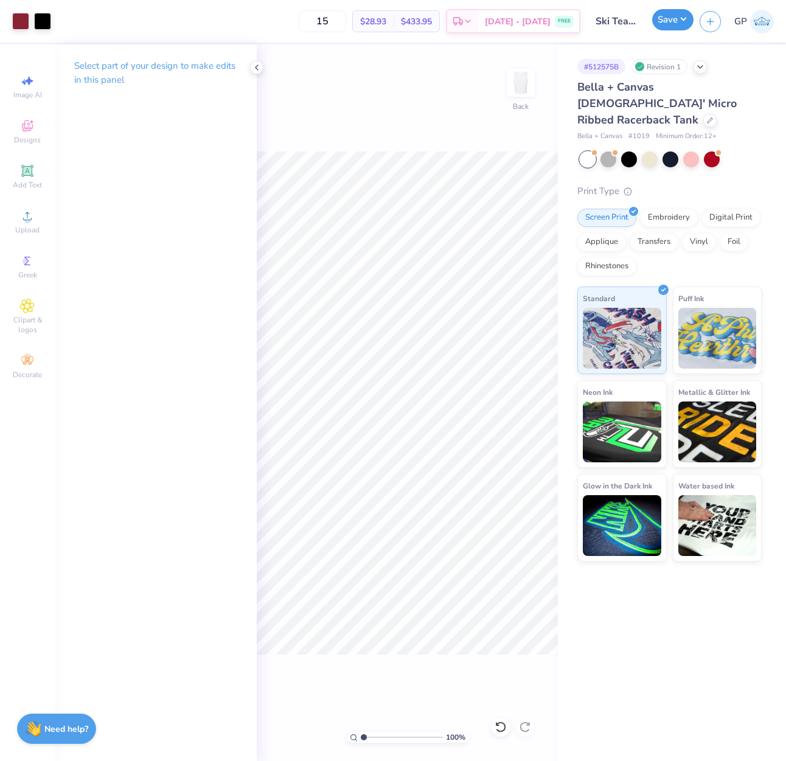
click at [664, 26] on button "Save" at bounding box center [672, 19] width 41 height 21
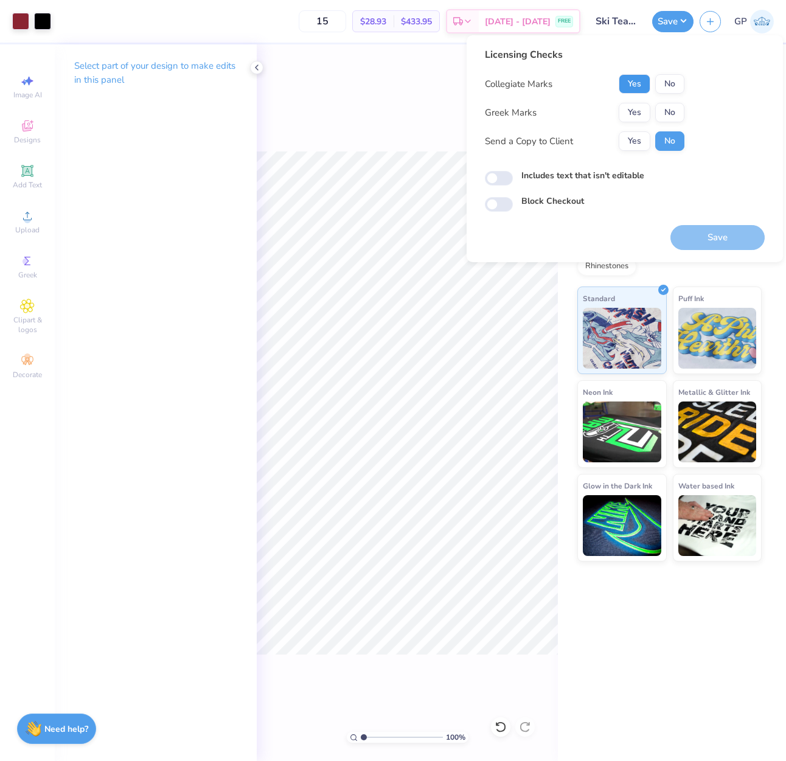
click at [637, 89] on button "Yes" at bounding box center [634, 83] width 32 height 19
click at [662, 111] on button "No" at bounding box center [669, 112] width 29 height 19
click at [685, 237] on button "Save" at bounding box center [717, 237] width 94 height 25
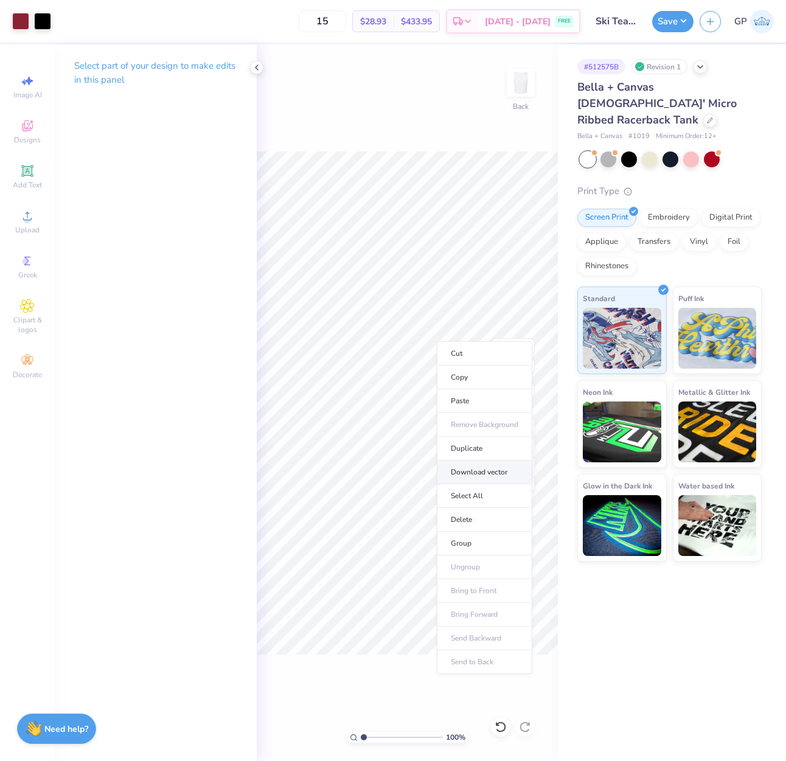
click at [490, 469] on li "Download vector" at bounding box center [484, 472] width 95 height 24
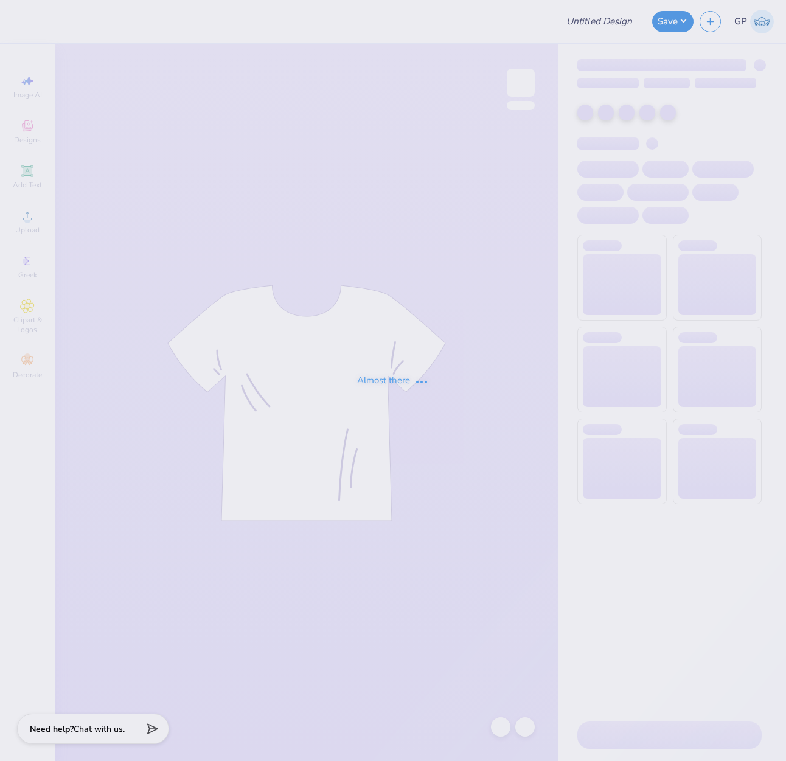
type input "Ski Team General Merch!"
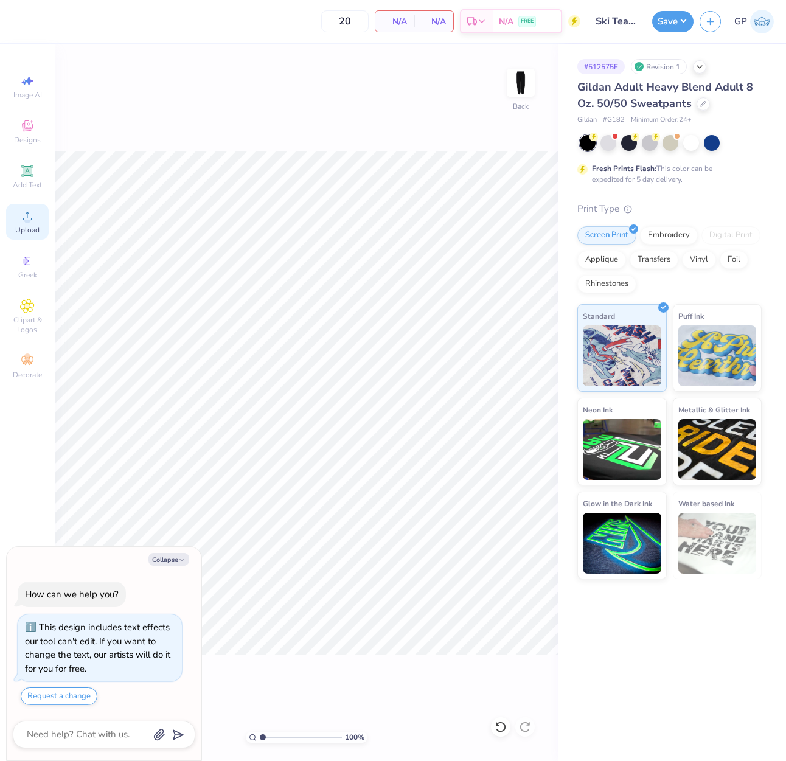
click at [25, 217] on icon at bounding box center [27, 216] width 15 height 15
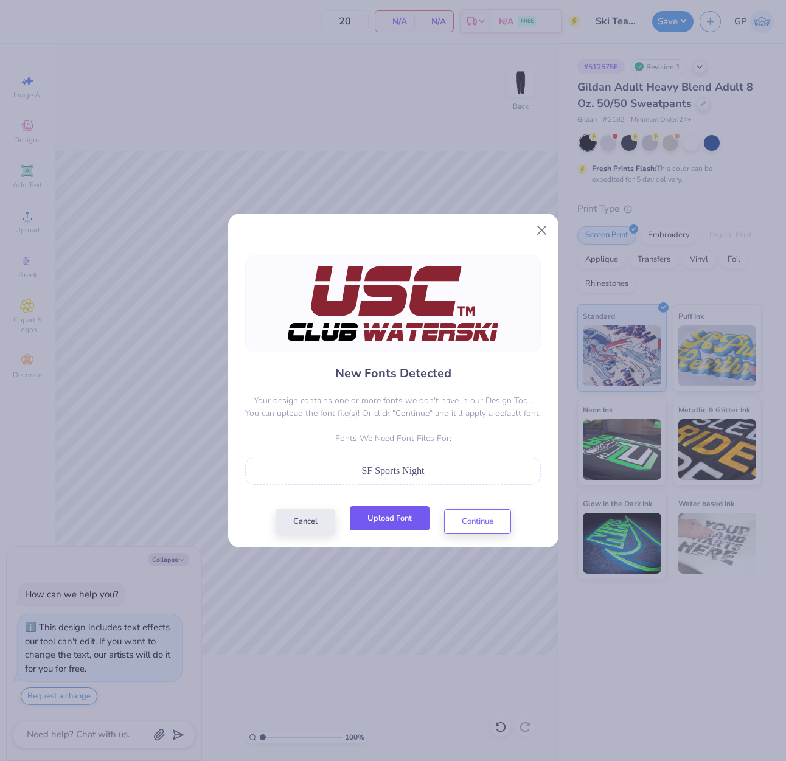
click at [393, 516] on button "Upload Font" at bounding box center [390, 518] width 80 height 25
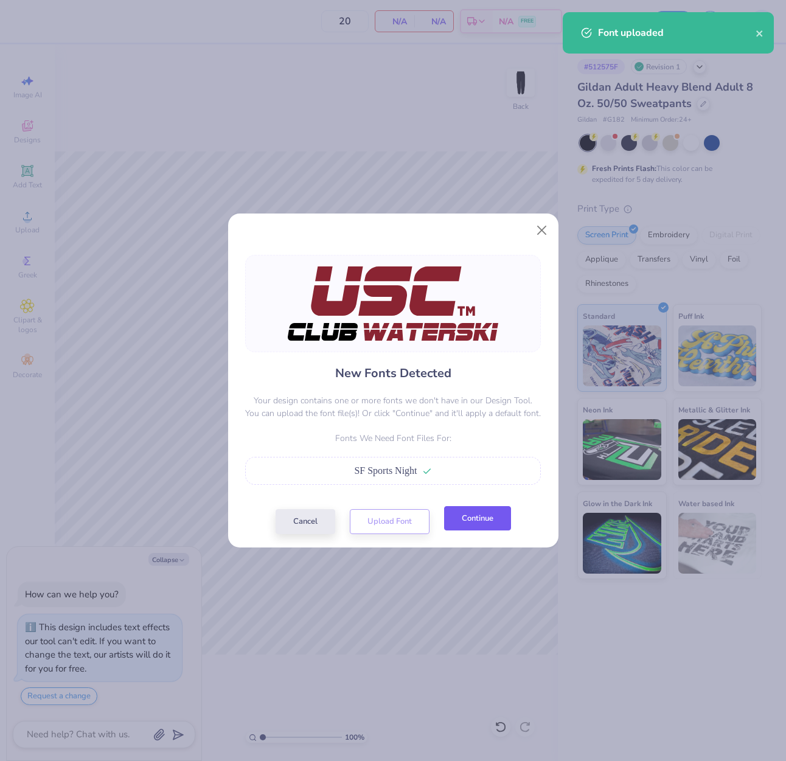
click at [471, 518] on button "Continue" at bounding box center [477, 518] width 67 height 25
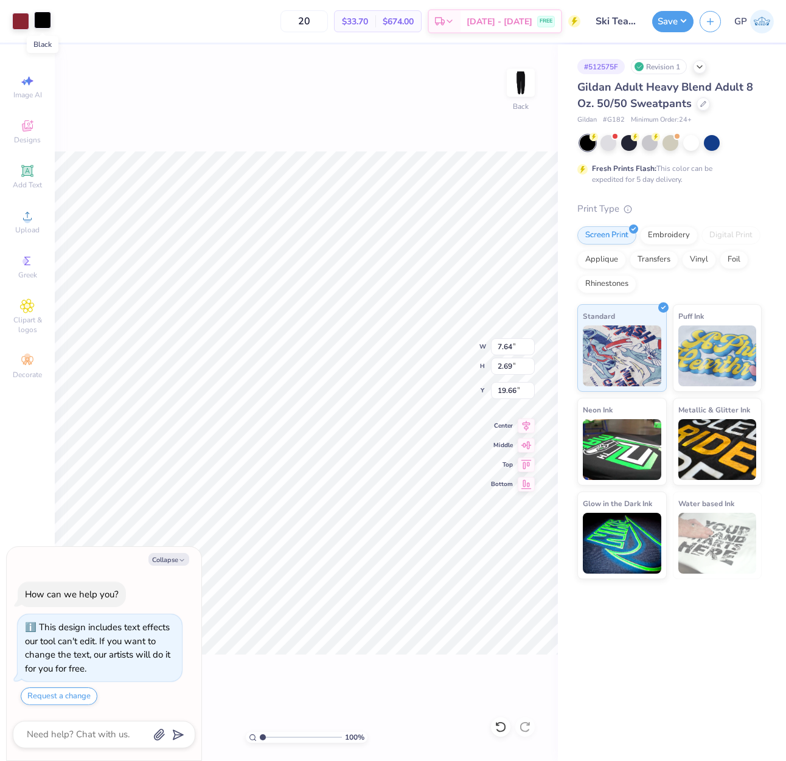
click at [47, 21] on div at bounding box center [42, 20] width 17 height 17
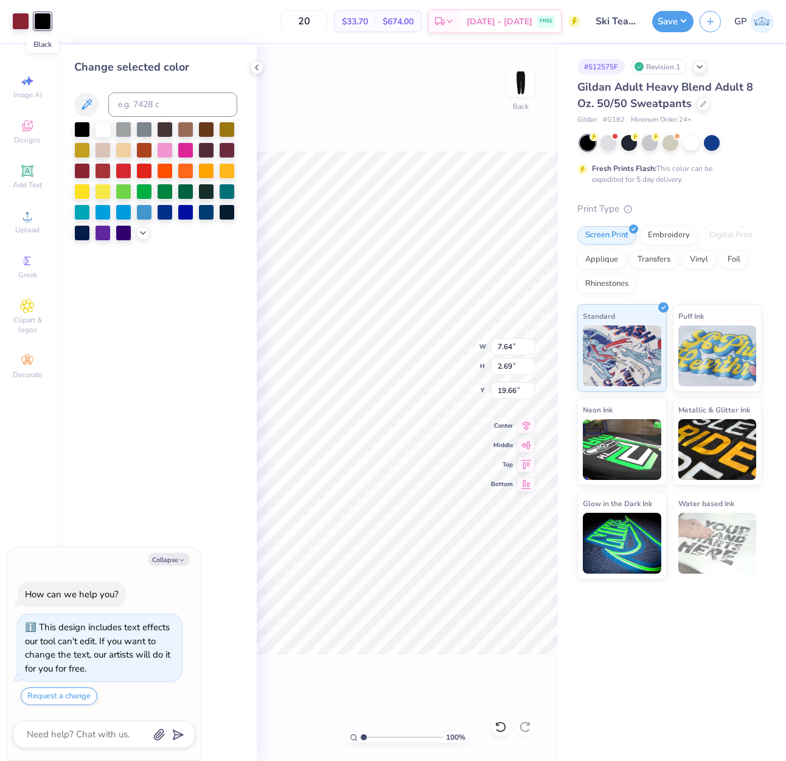
click at [47, 21] on div at bounding box center [42, 21] width 17 height 17
click at [102, 132] on div at bounding box center [103, 128] width 16 height 16
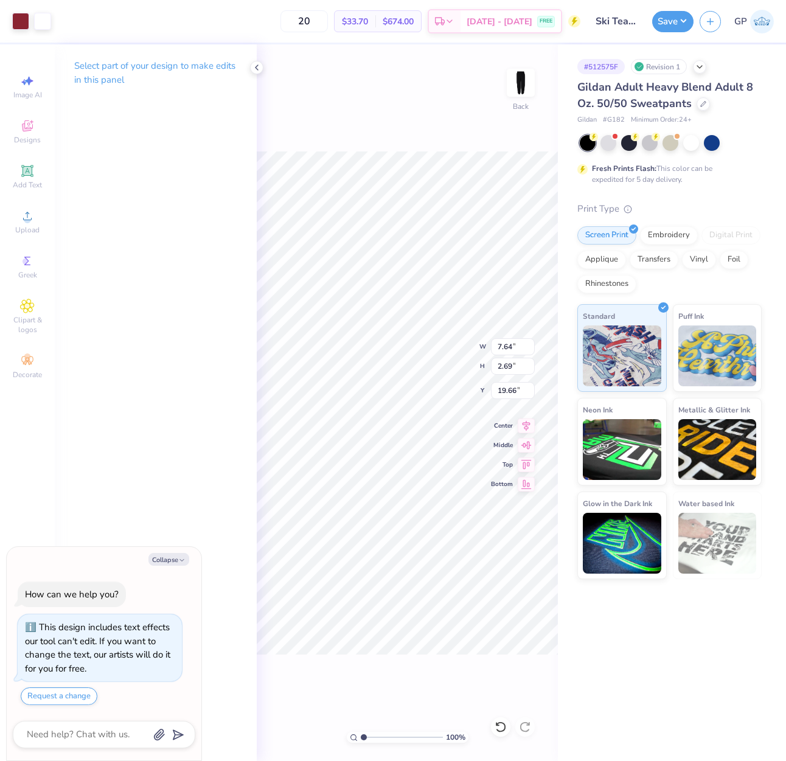
type textarea "x"
type input "5.00"
type textarea "x"
type input "4.09"
type input "1.44"
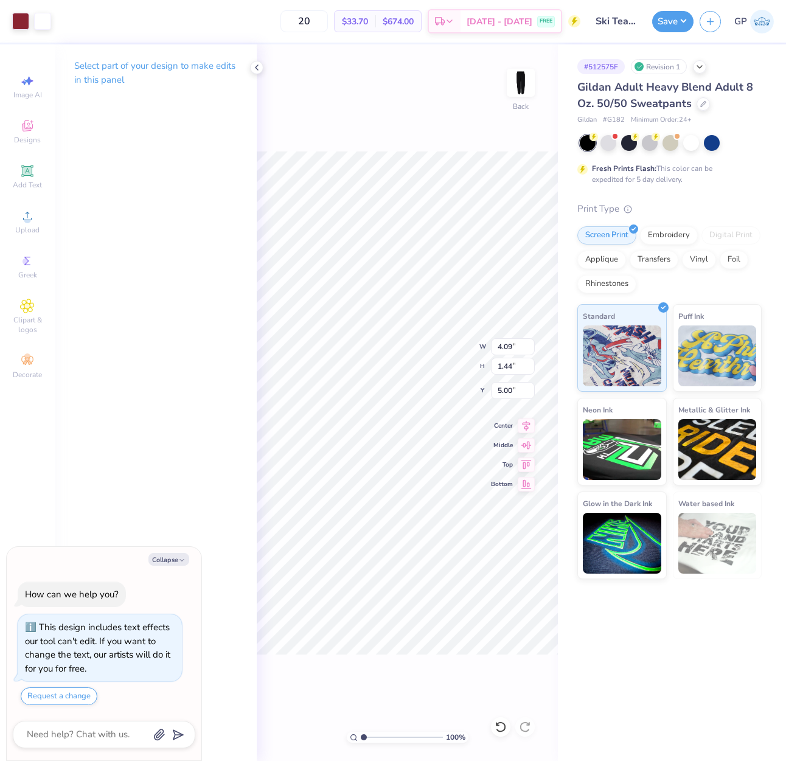
type textarea "x"
type input "3.38"
click at [511, 345] on input "4.09" at bounding box center [513, 346] width 44 height 17
type input "4"
type textarea "x"
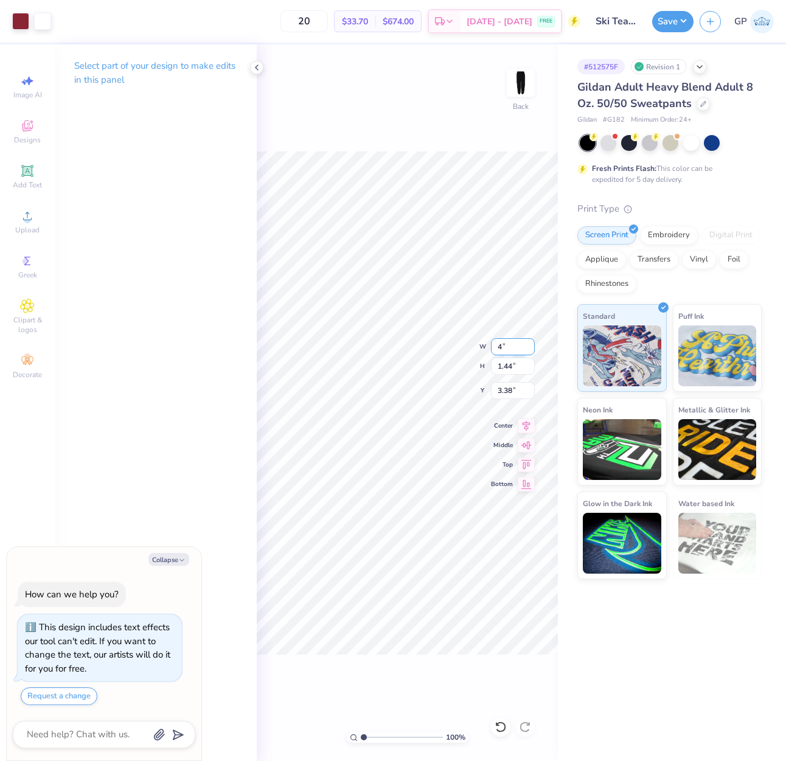
type input "4.00"
type input "1.41"
click at [513, 393] on input "3.40" at bounding box center [513, 390] width 44 height 17
type input "4"
type textarea "x"
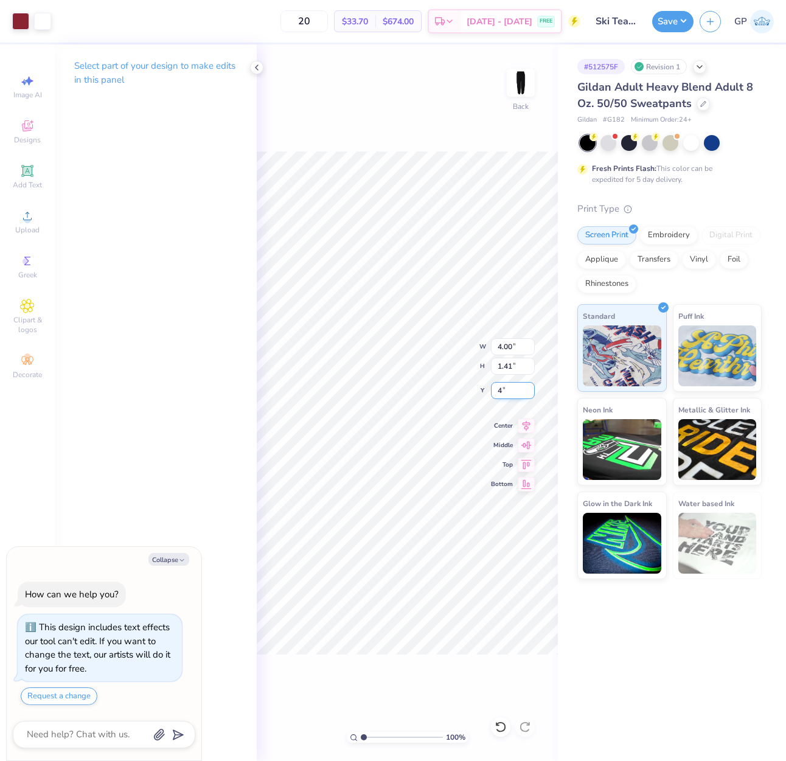
type input "4.00"
click at [659, 16] on button "Save" at bounding box center [672, 19] width 41 height 21
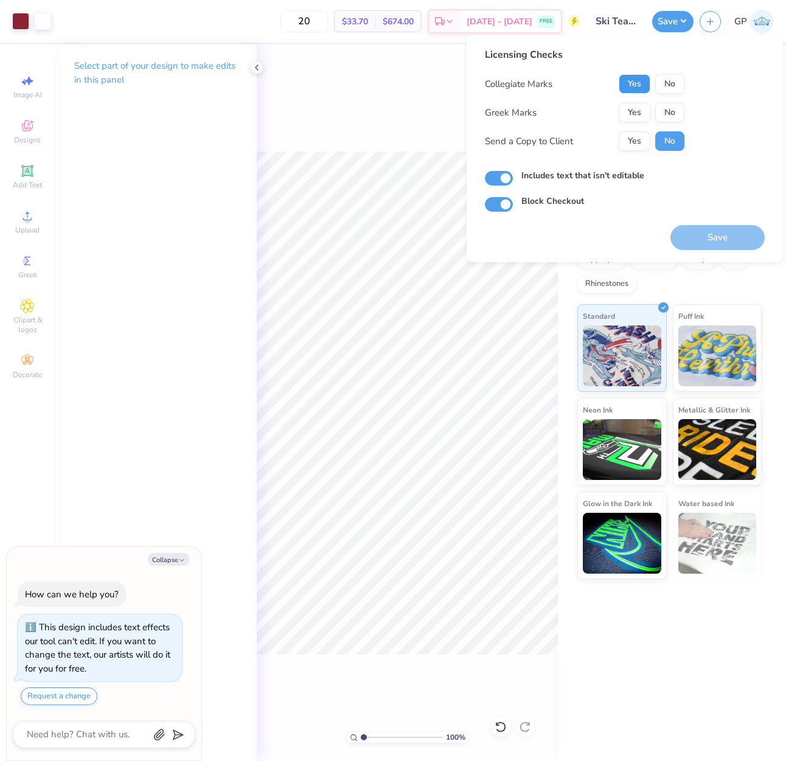
click at [638, 80] on button "Yes" at bounding box center [634, 83] width 32 height 19
click at [662, 109] on button "No" at bounding box center [669, 112] width 29 height 19
click at [707, 231] on button "Save" at bounding box center [717, 237] width 94 height 25
type textarea "x"
